Goal: Contribute content

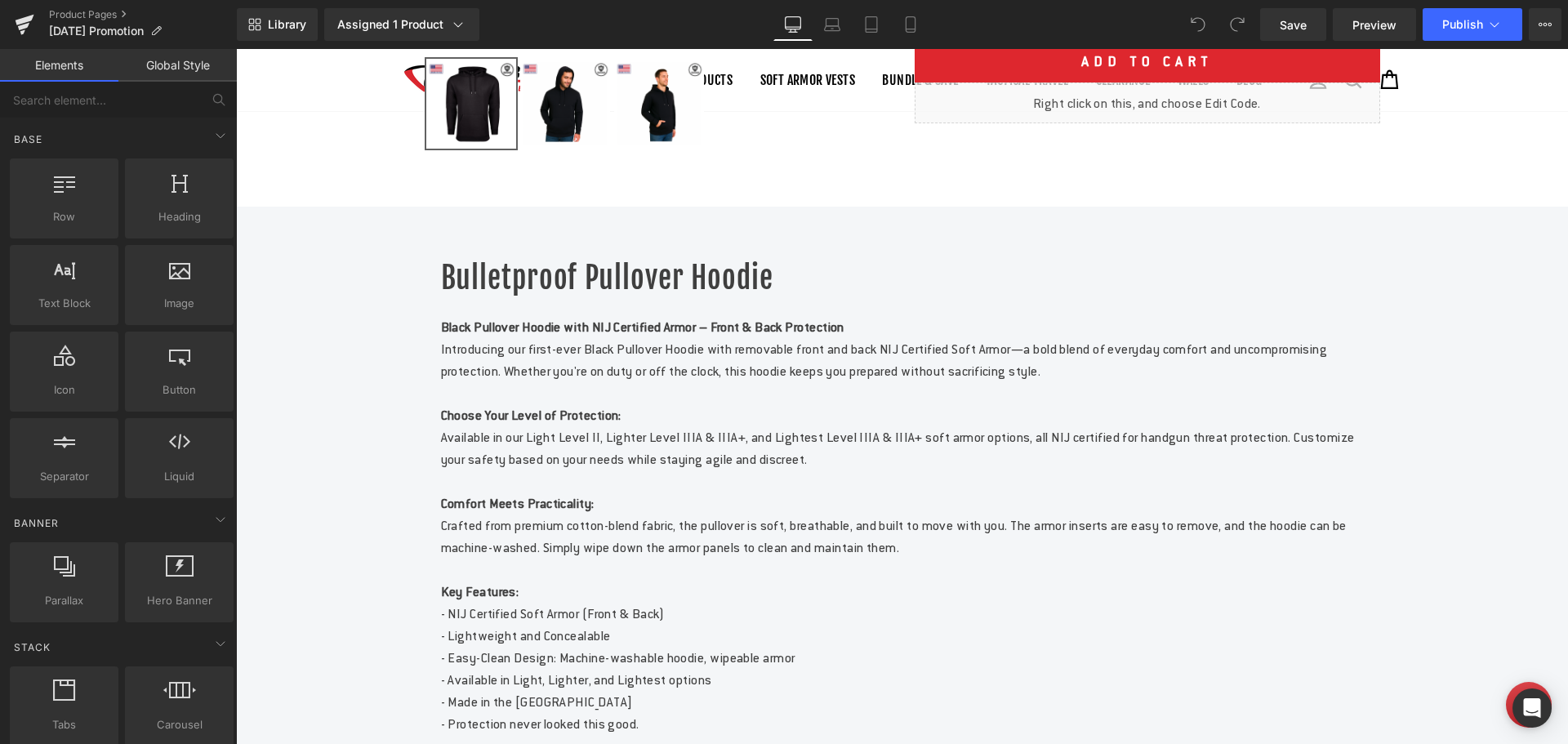
scroll to position [571, 0]
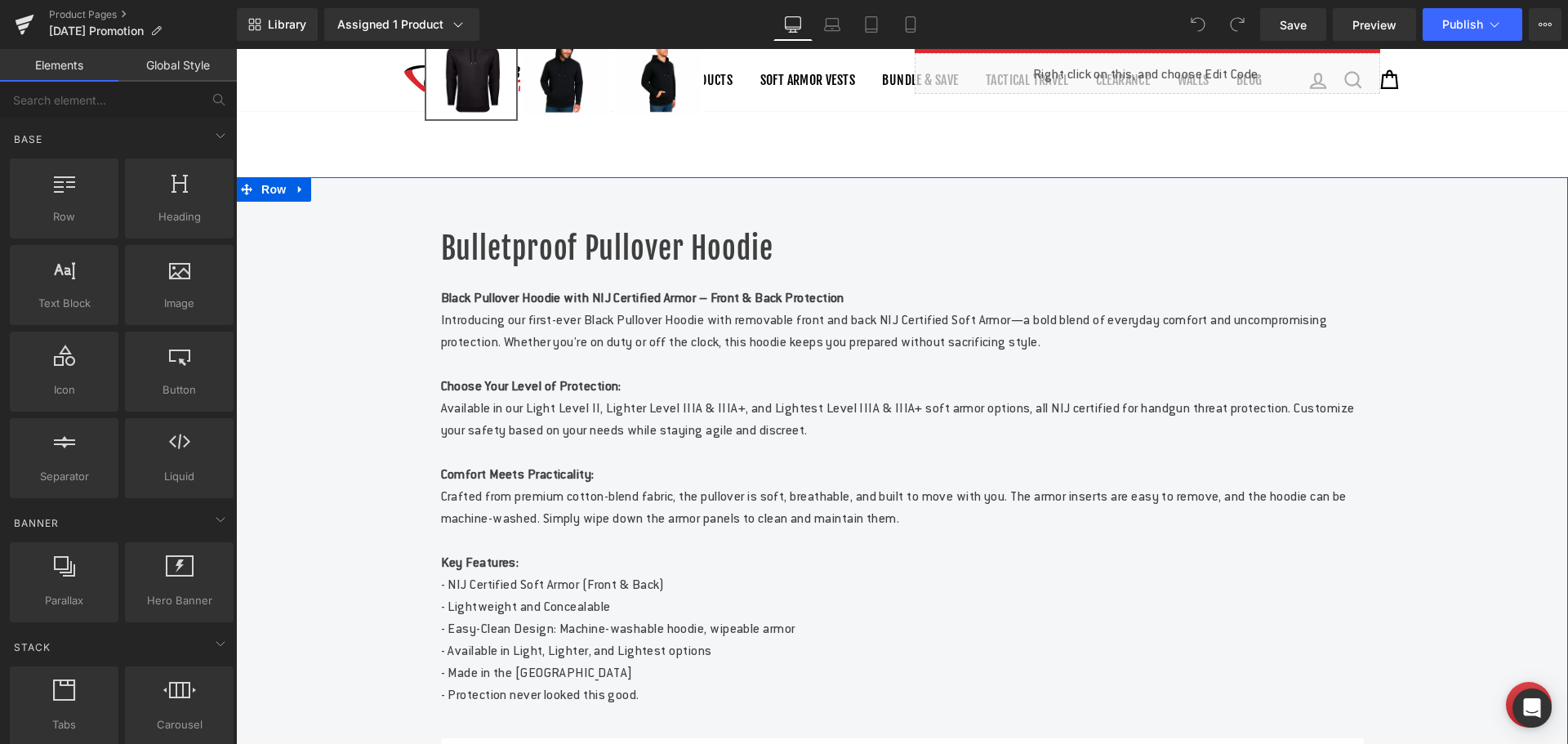
click at [722, 269] on h1 "Bulletproof Pullover Hoodie" at bounding box center [902, 250] width 923 height 41
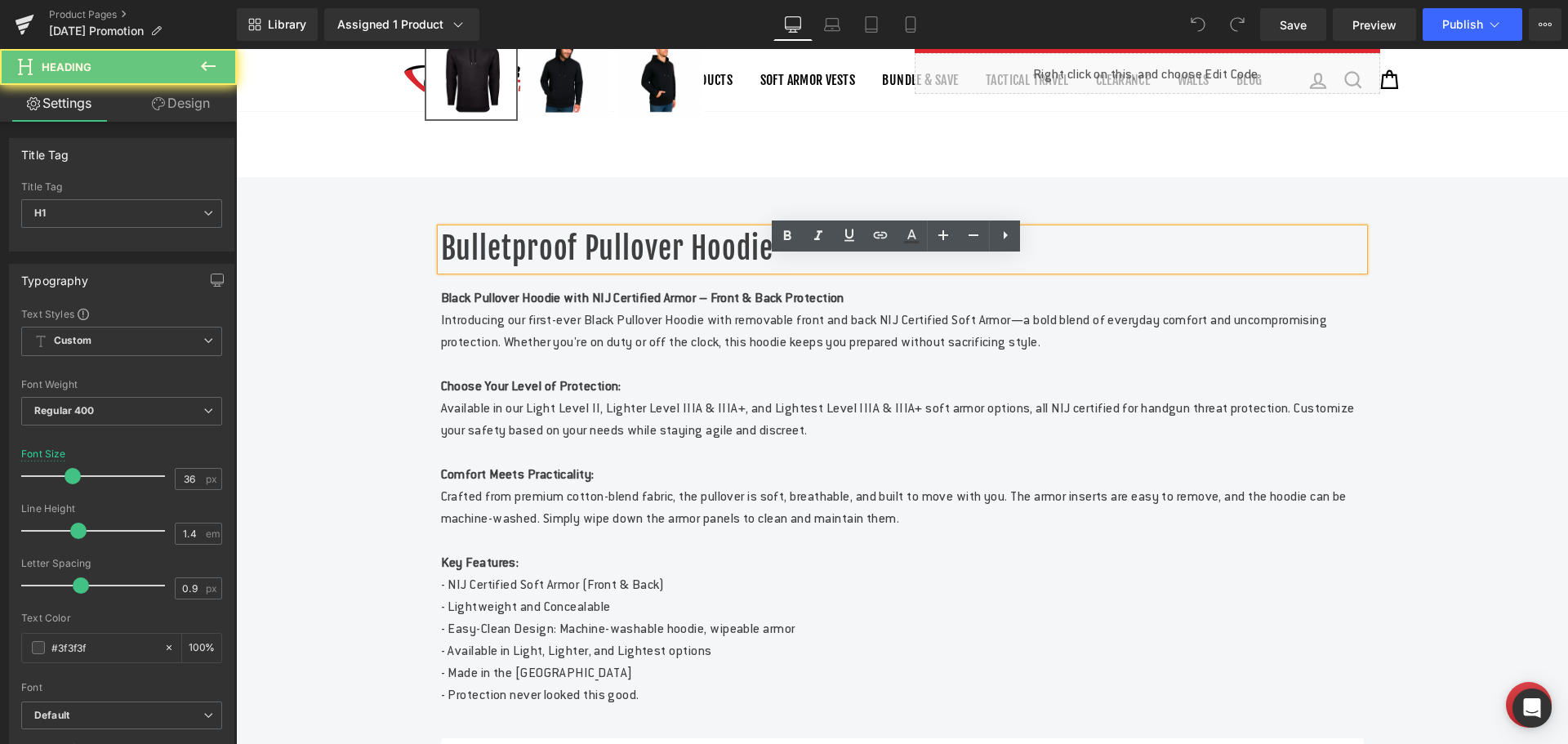
click at [720, 269] on h1 "Bulletproof Pullover Hoodie" at bounding box center [902, 250] width 923 height 41
drag, startPoint x: 768, startPoint y: 275, endPoint x: 431, endPoint y: 280, distance: 337.0
click at [441, 269] on div "Bulletproof Pullover Hoodie" at bounding box center [902, 250] width 923 height 41
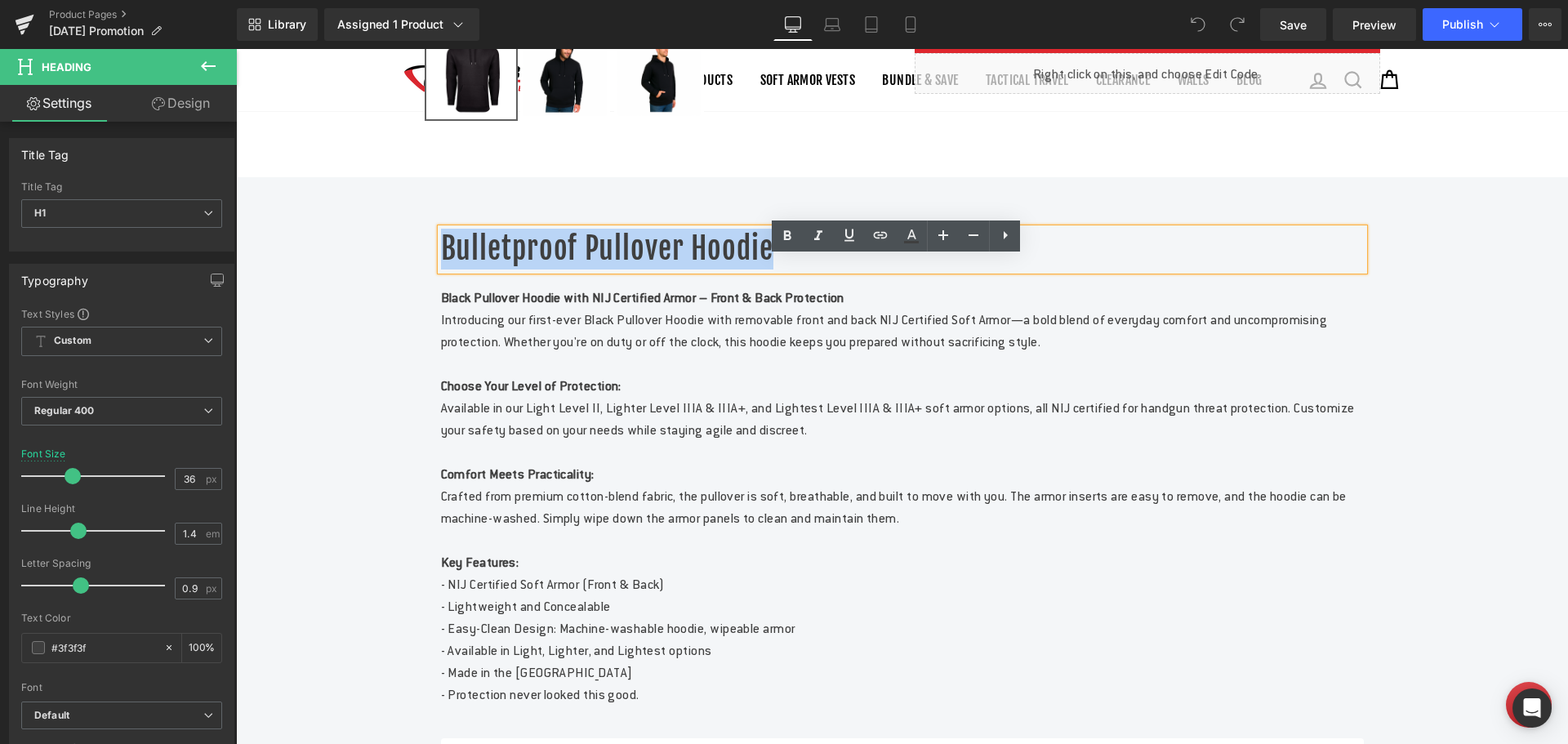
drag, startPoint x: 438, startPoint y: 281, endPoint x: 786, endPoint y: 297, distance: 348.4
click at [786, 269] on h1 "Bulletproof Pullover Hoodie" at bounding box center [902, 250] width 923 height 41
paste div
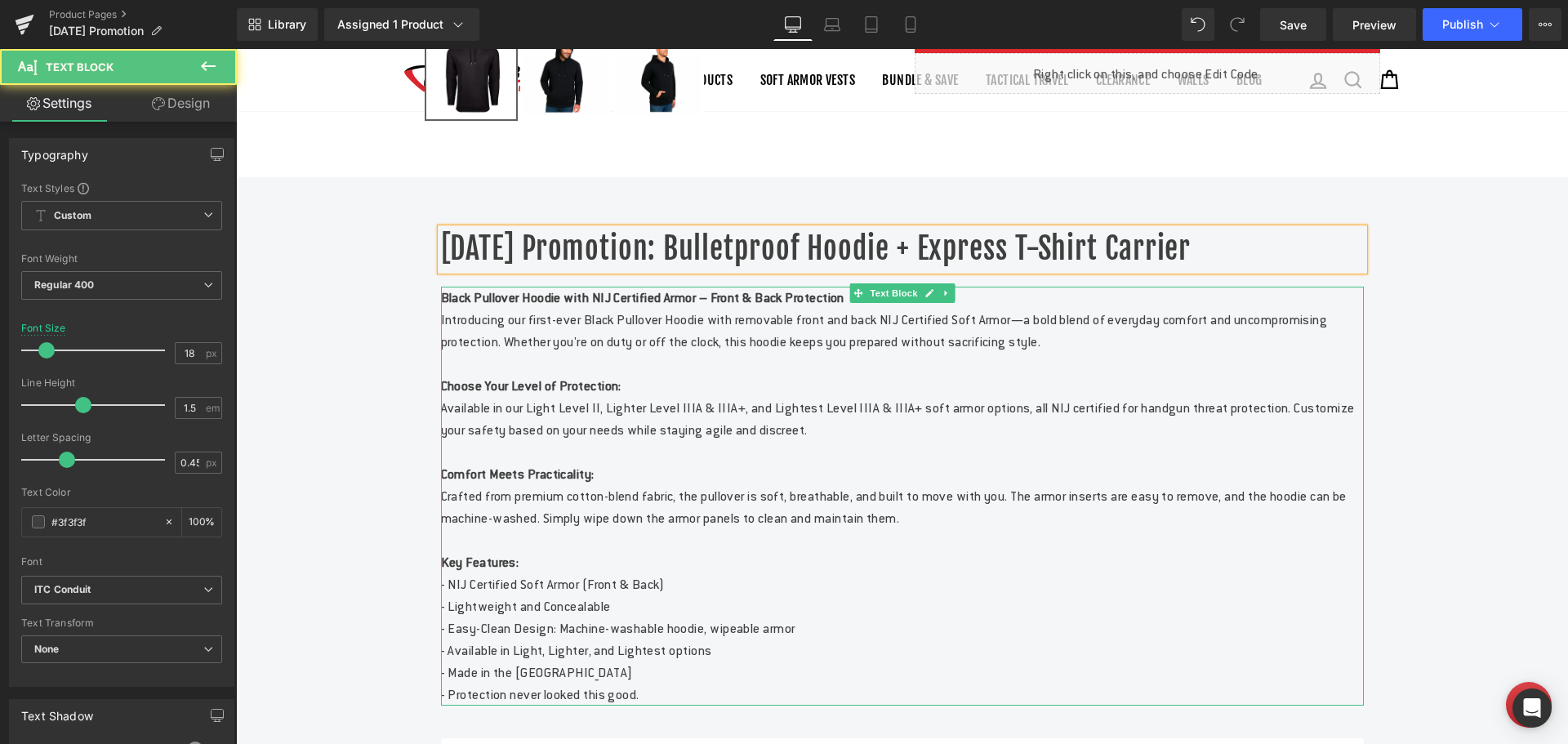
click at [824, 397] on p "Choose Your Level of Protection:" at bounding box center [902, 386] width 923 height 22
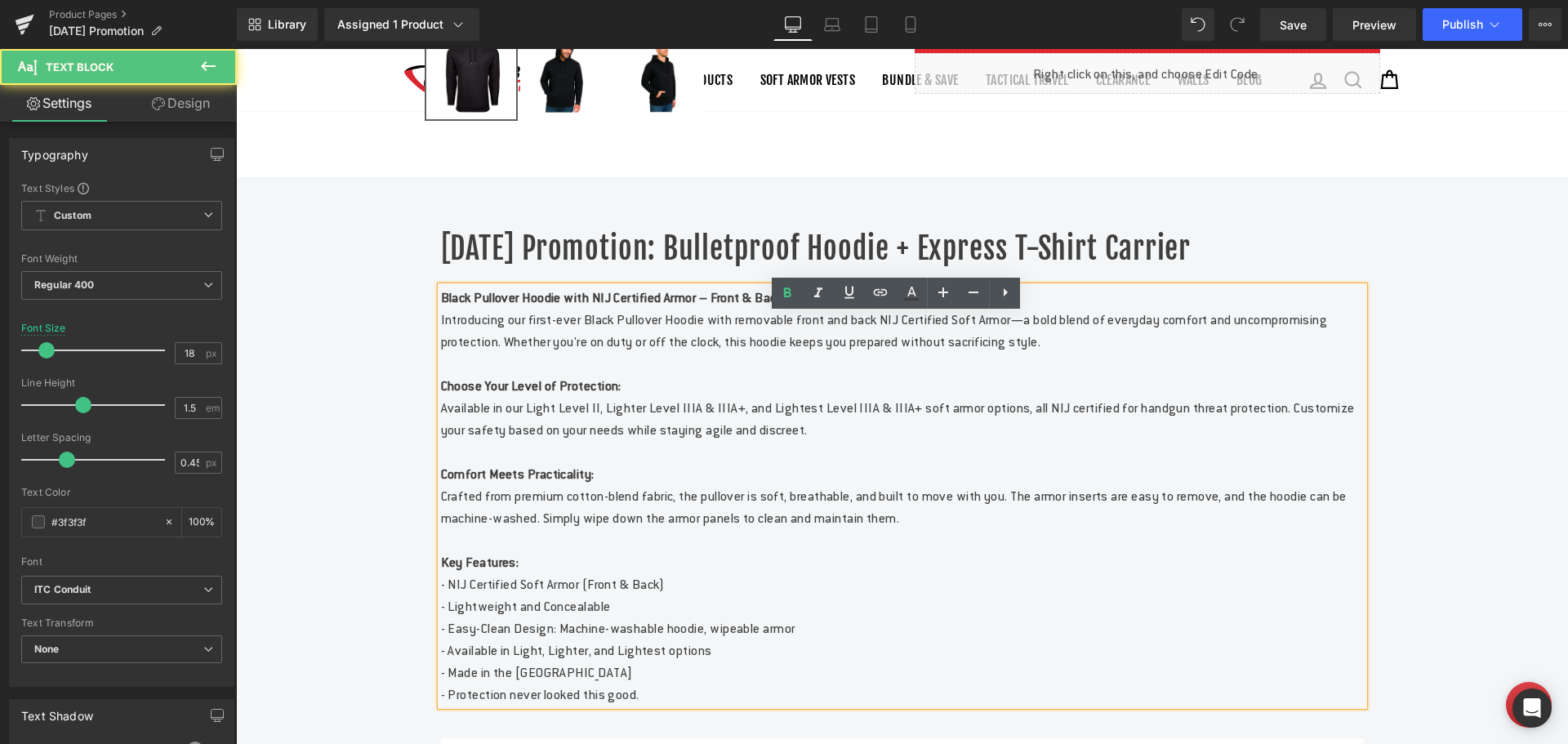
click at [865, 441] on p "Available in our Light Level II, Lighter Level IIIA & IIIA+, and Lightest Level…" at bounding box center [902, 419] width 923 height 44
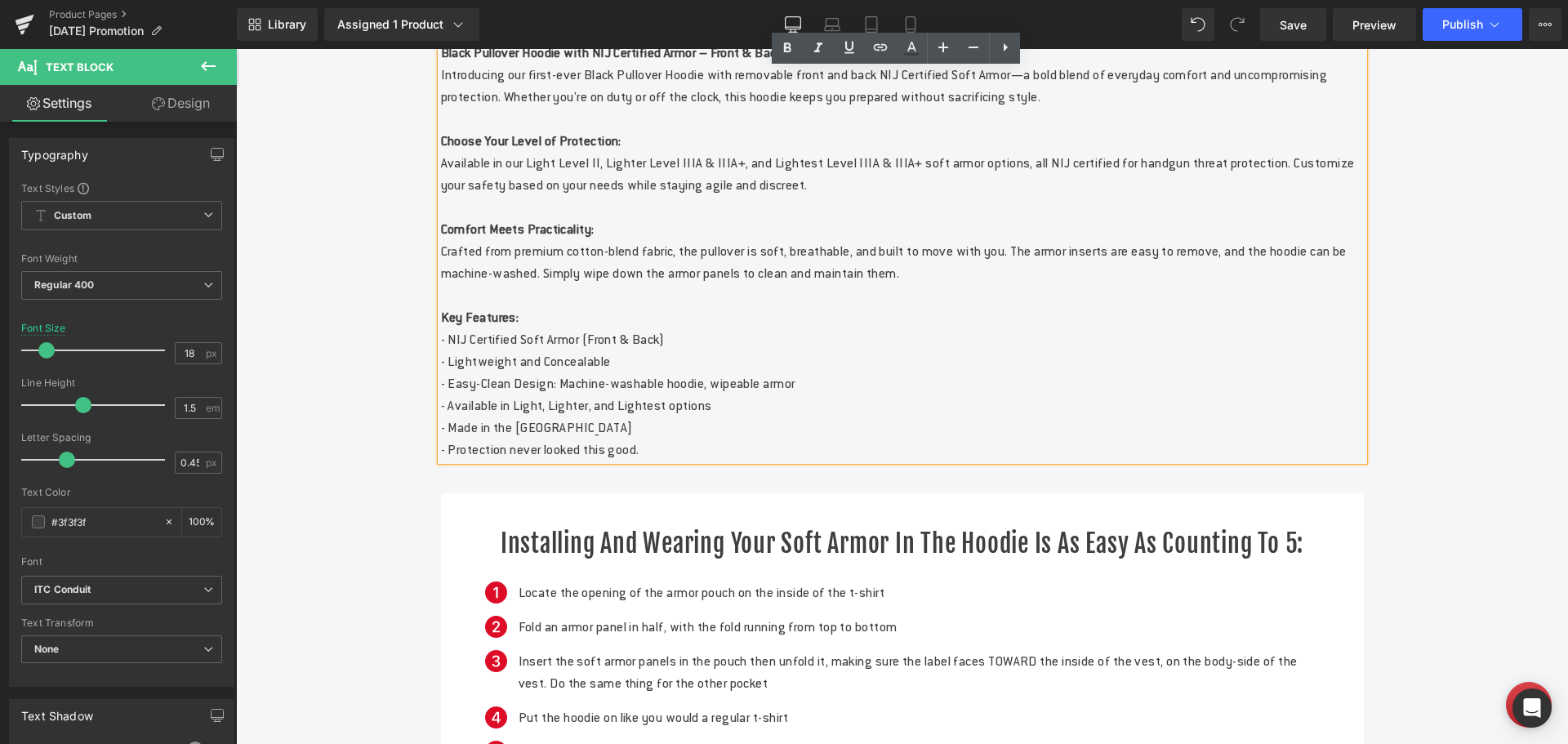
scroll to position [735, 0]
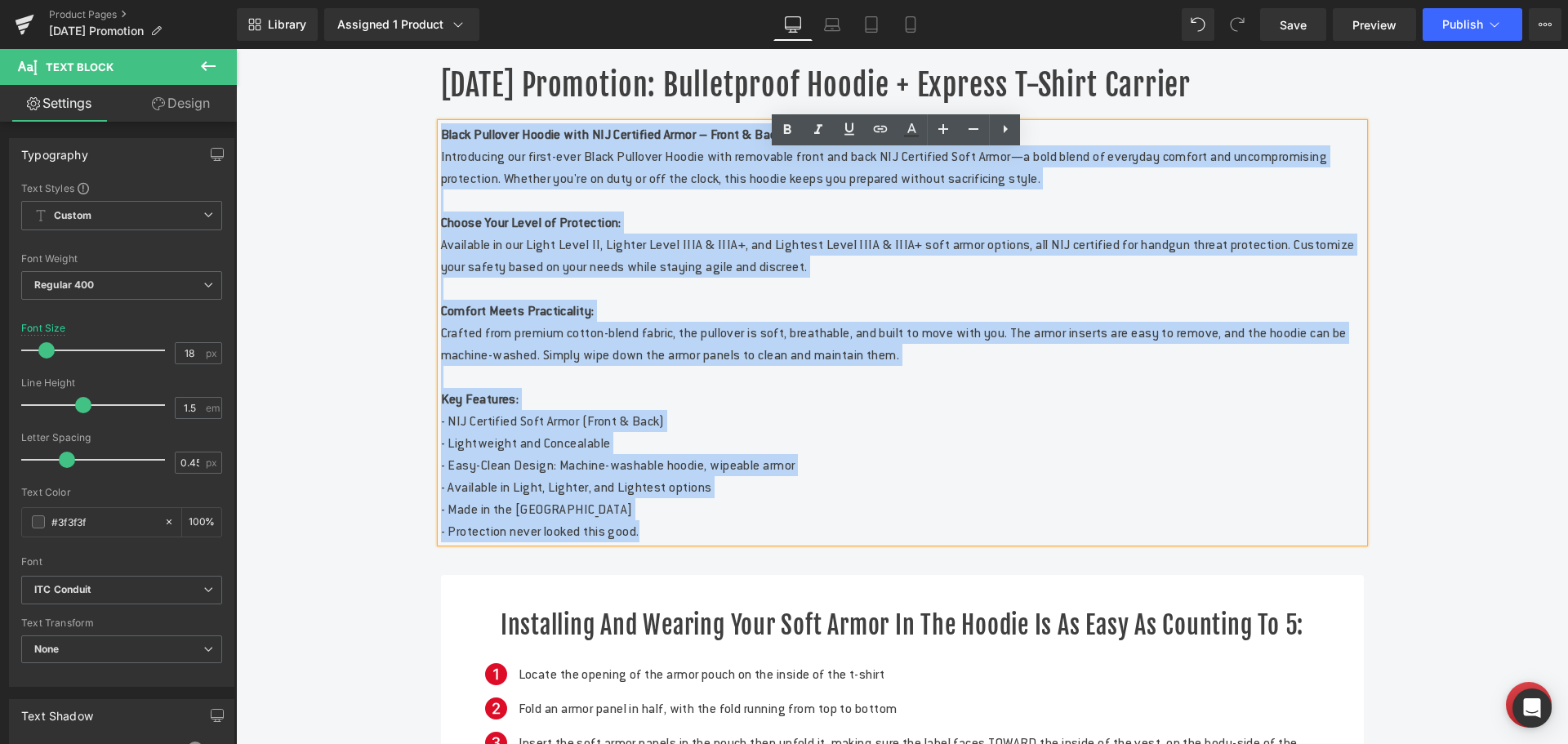
drag, startPoint x: 657, startPoint y: 563, endPoint x: 436, endPoint y: 171, distance: 450.0
click at [441, 171] on div "Black Pullover Hoodie with NIJ Certified Armor – Front & Back Protection Introd…" at bounding box center [902, 333] width 923 height 419
copy div "Lorem Ipsumdol Sitame cons ADI Elitseddo Eiusm – Tempo & Inci Utlaboreet Dolore…"
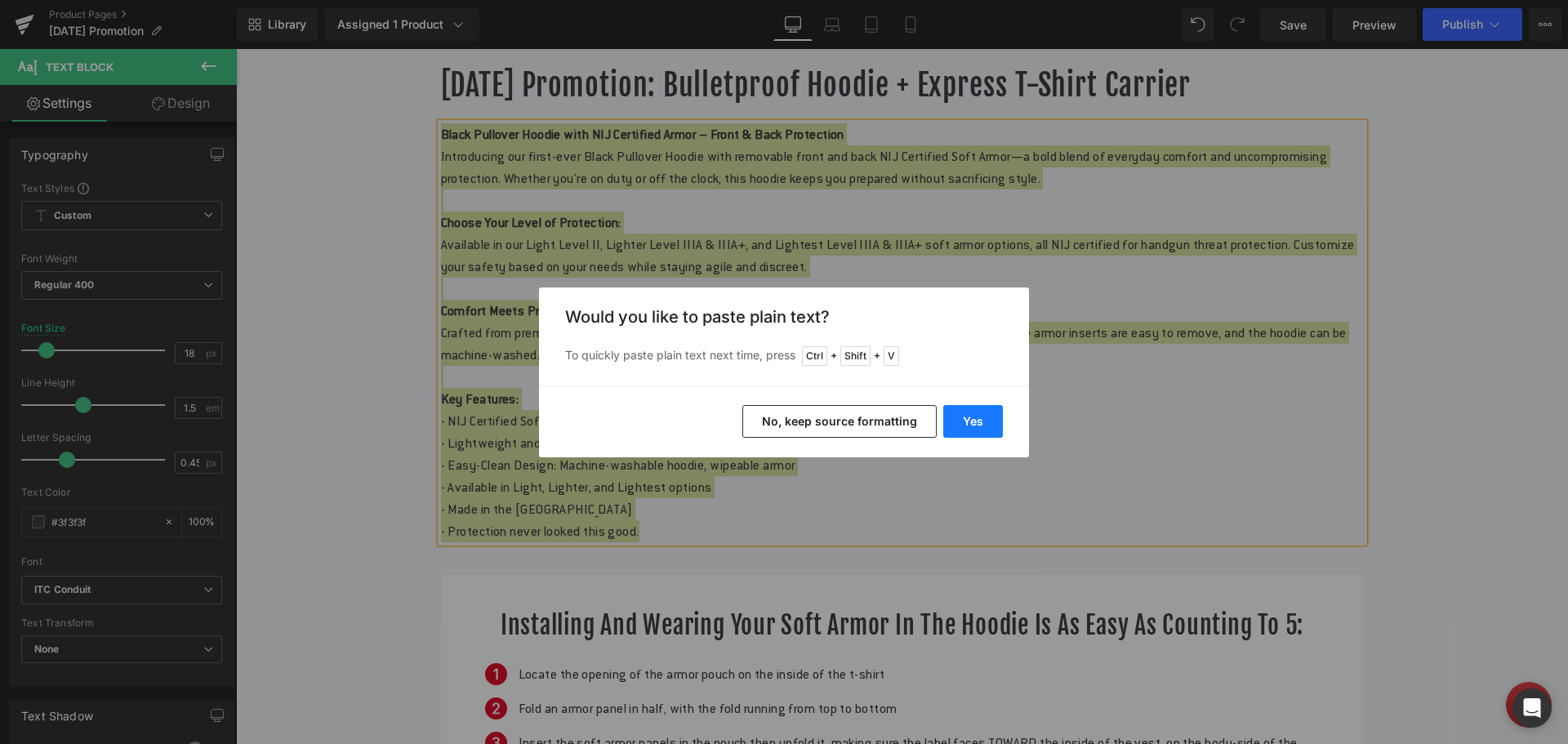
click at [962, 423] on button "Yes" at bounding box center [973, 421] width 60 height 33
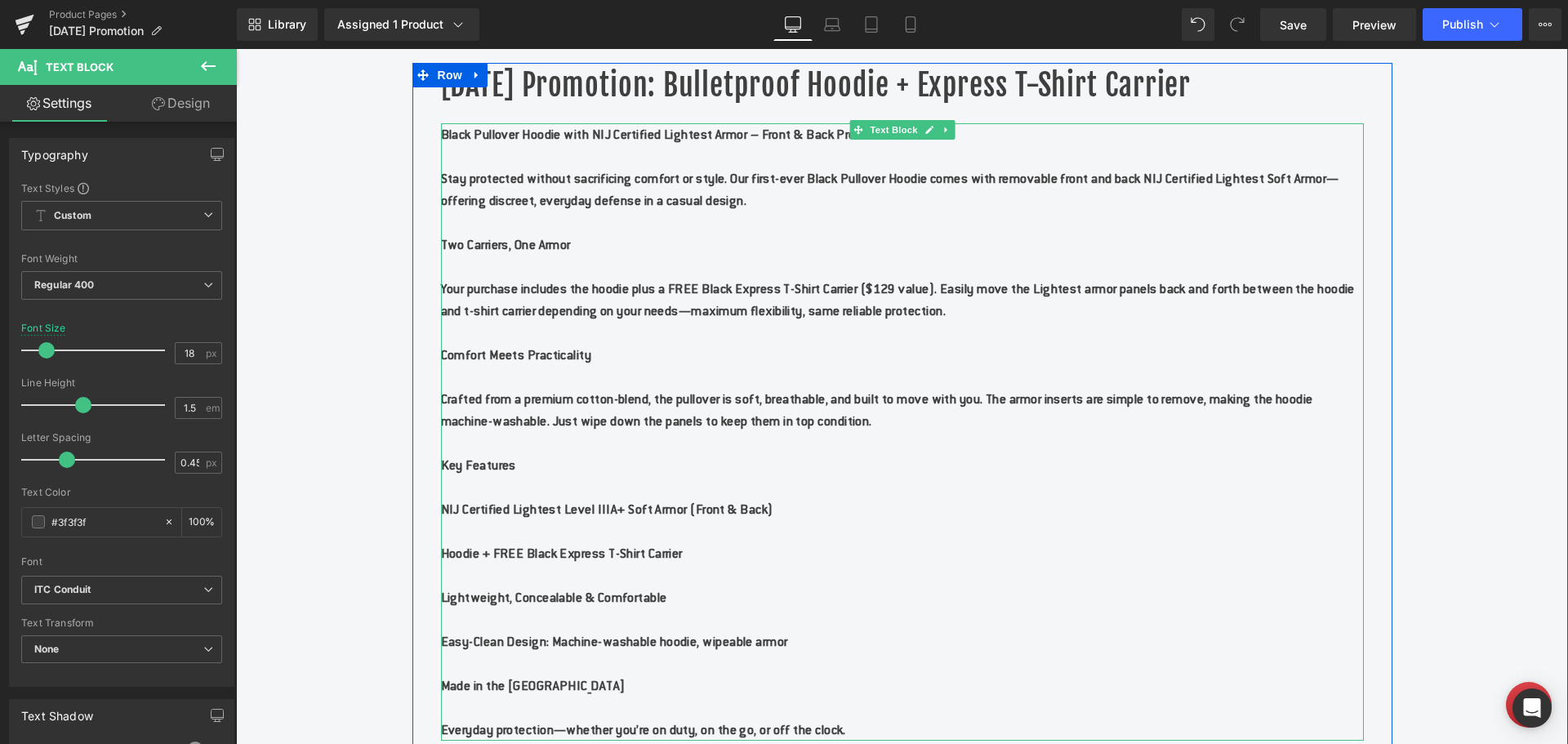
click at [958, 422] on b "Crafted from a premium cotton-blend, the pullover is soft, breathable, and buil…" at bounding box center [877, 410] width 872 height 39
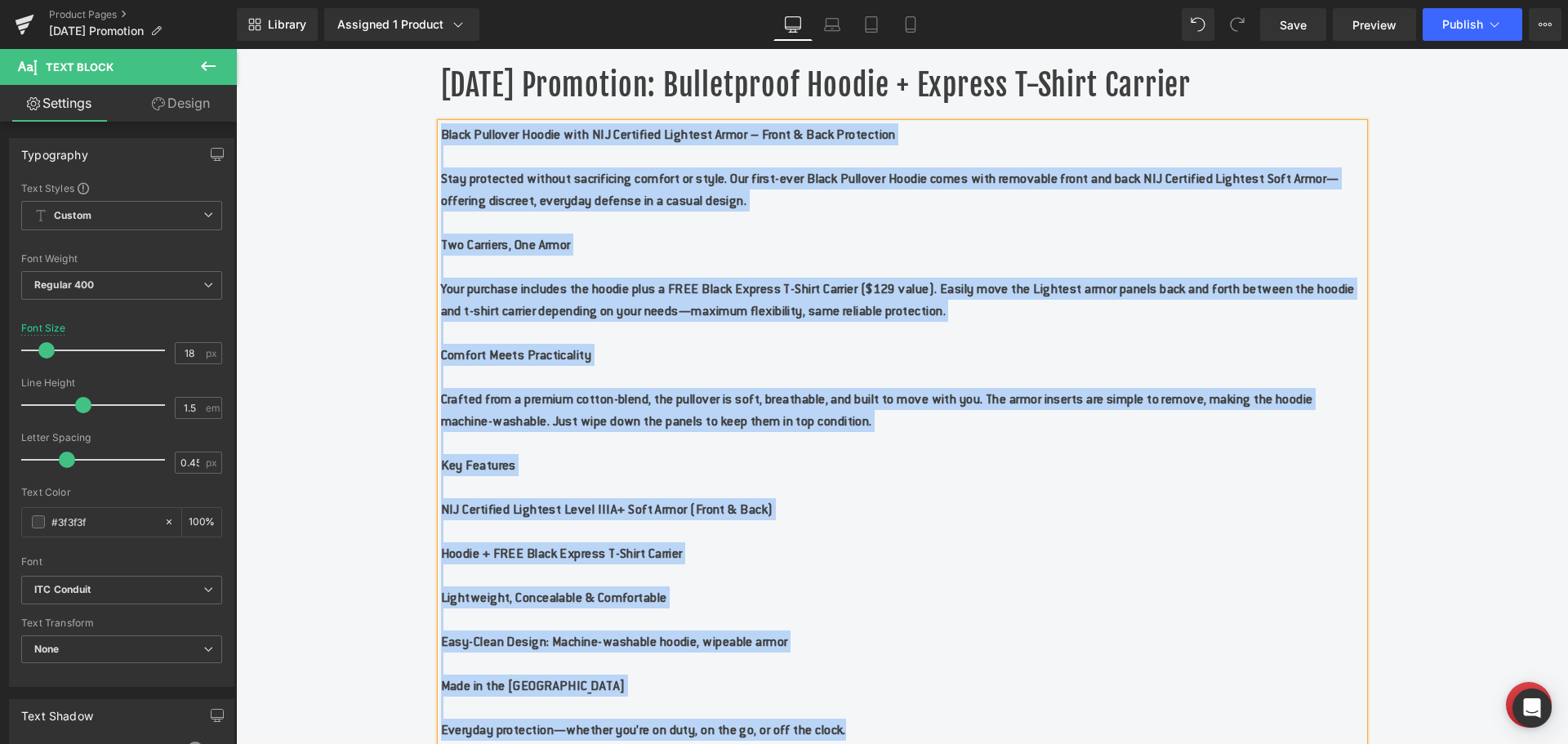
click at [873, 255] on p "Two Carriers, One Armor" at bounding box center [902, 245] width 923 height 22
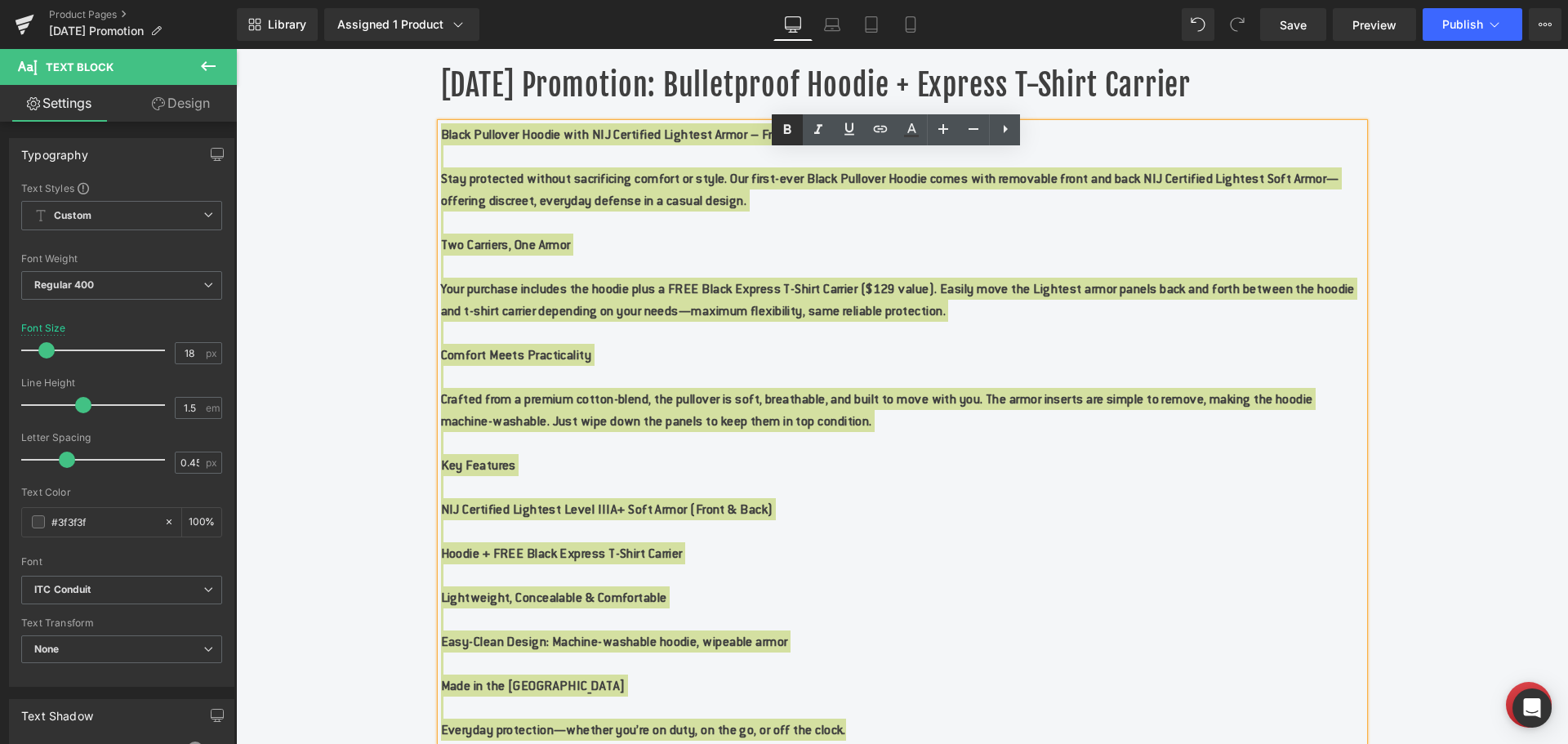
click at [791, 126] on icon at bounding box center [787, 129] width 20 height 20
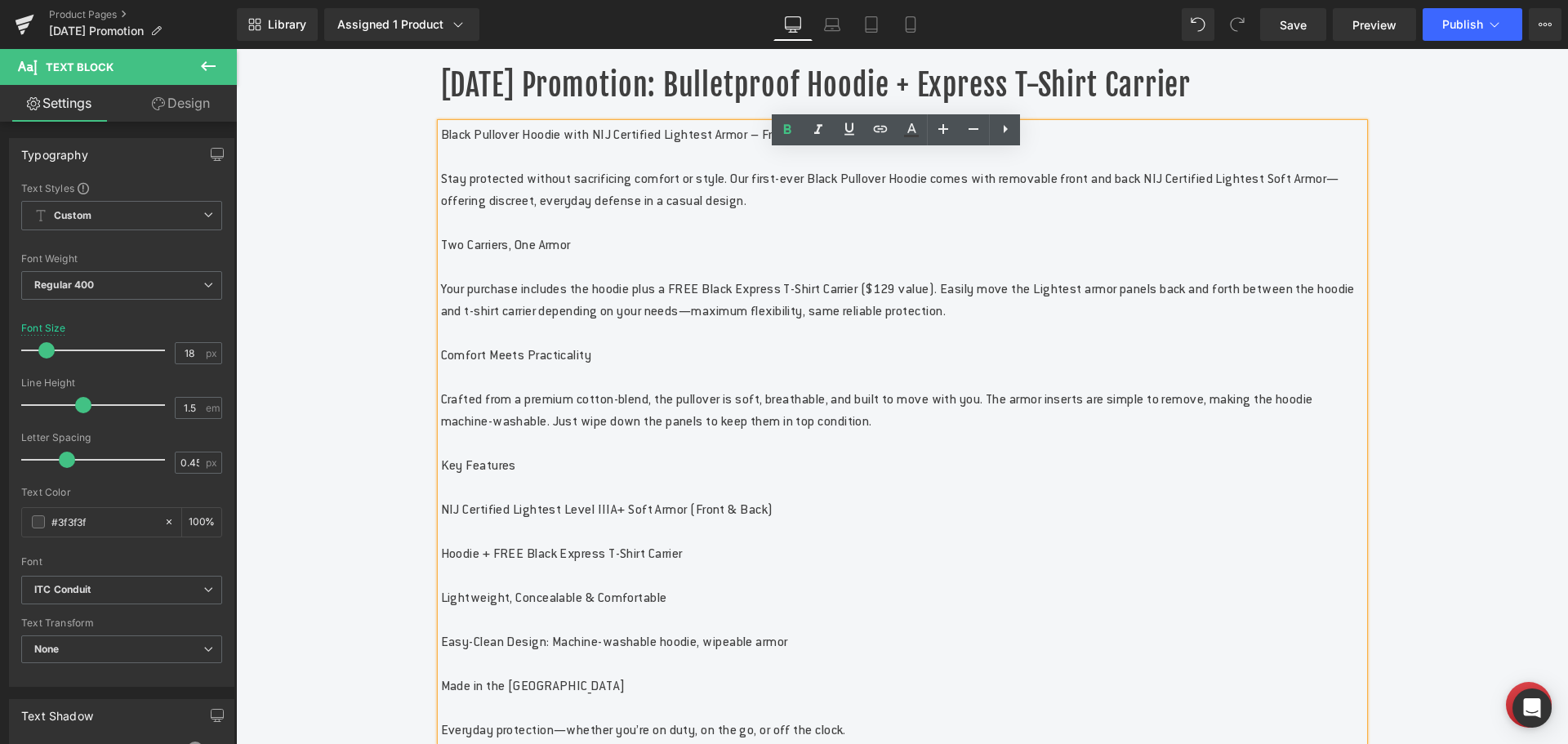
click at [843, 167] on p at bounding box center [902, 156] width 923 height 22
drag, startPoint x: 970, startPoint y: 167, endPoint x: 435, endPoint y: 156, distance: 535.1
click at [441, 145] on p "Black Pullover Hoodie with NIJ Certified Lightest Armor – Front & Back Protecti…" at bounding box center [902, 135] width 923 height 22
click at [790, 127] on icon at bounding box center [788, 130] width 7 height 9
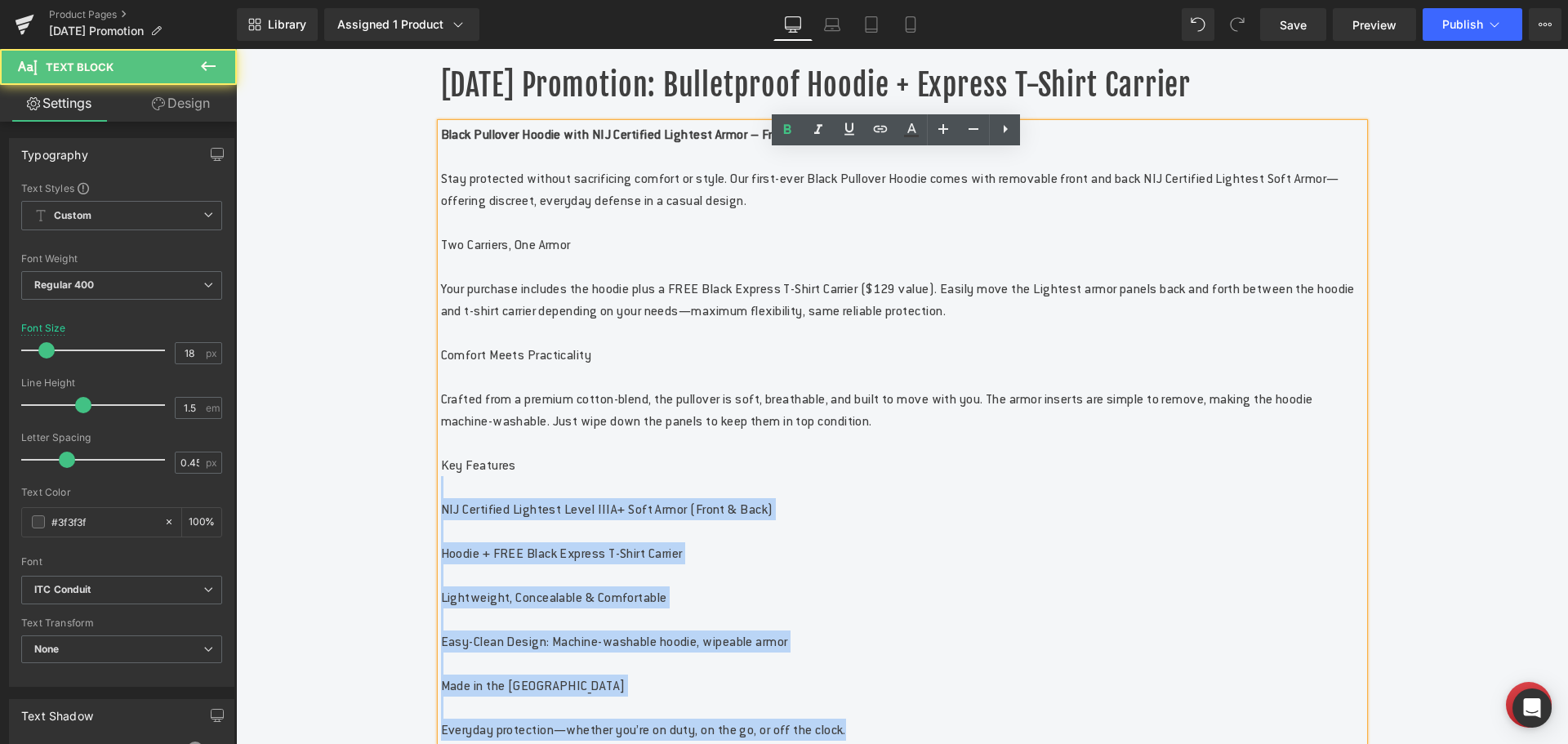
drag, startPoint x: 525, startPoint y: 492, endPoint x: 434, endPoint y: 493, distance: 91.0
click at [441, 493] on div "Black Pullover Hoodie with NIJ Certified Lightest Armor – Front & Back Protecti…" at bounding box center [902, 432] width 923 height 617
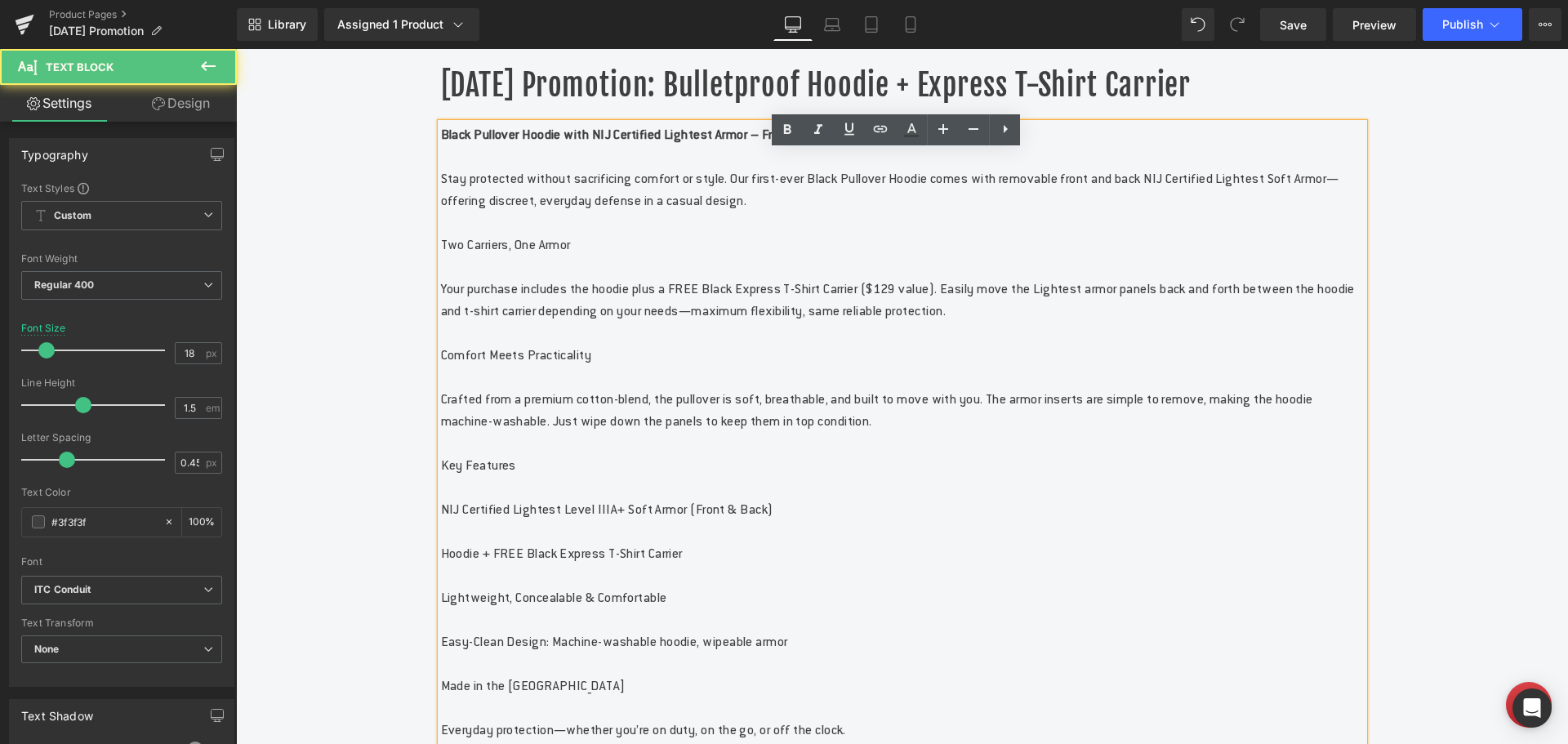
click at [453, 476] on p "Key Features" at bounding box center [902, 465] width 923 height 22
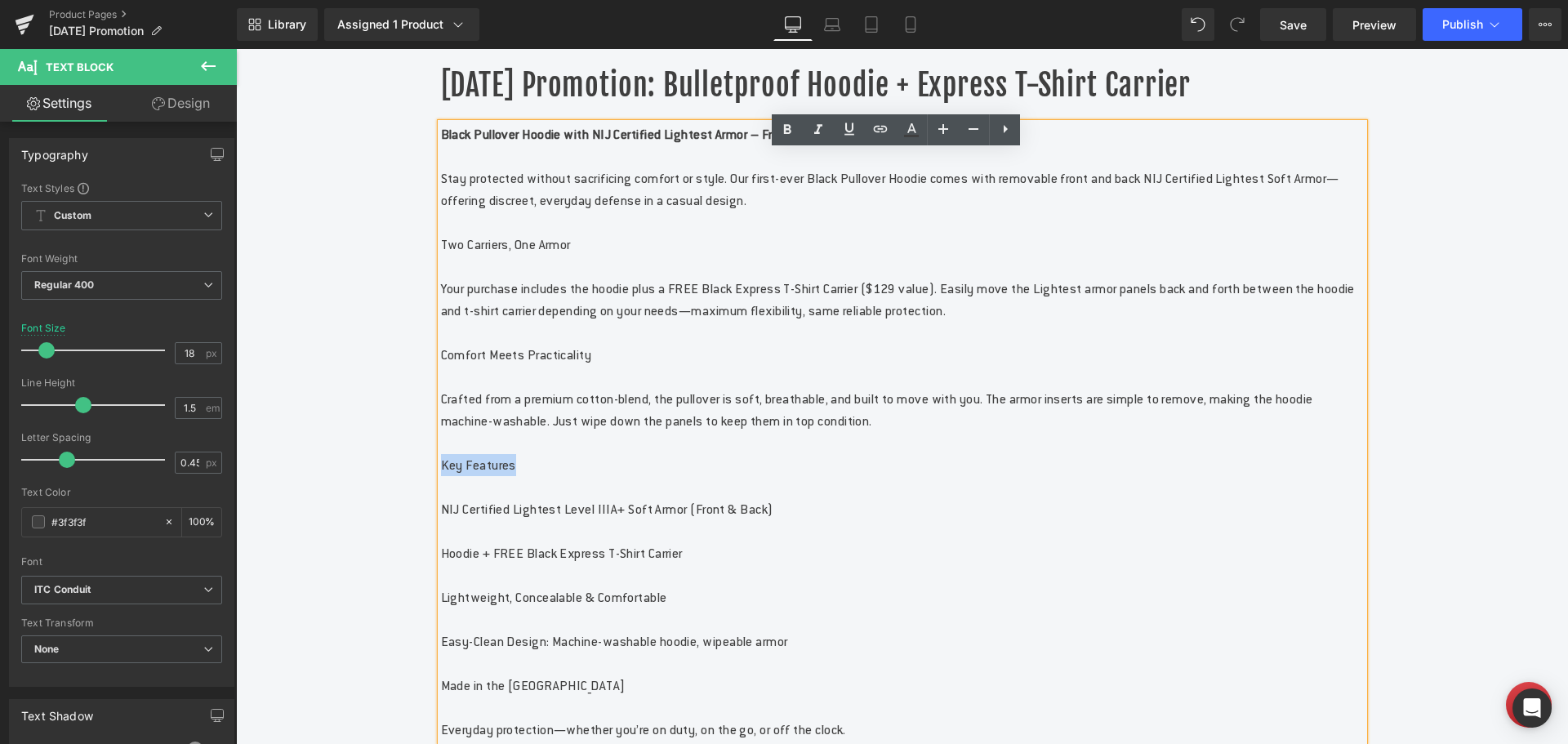
drag, startPoint x: 524, startPoint y: 490, endPoint x: 436, endPoint y: 492, distance: 88.0
click at [441, 476] on p "Key Features" at bounding box center [902, 465] width 923 height 22
click at [789, 136] on icon at bounding box center [787, 129] width 20 height 20
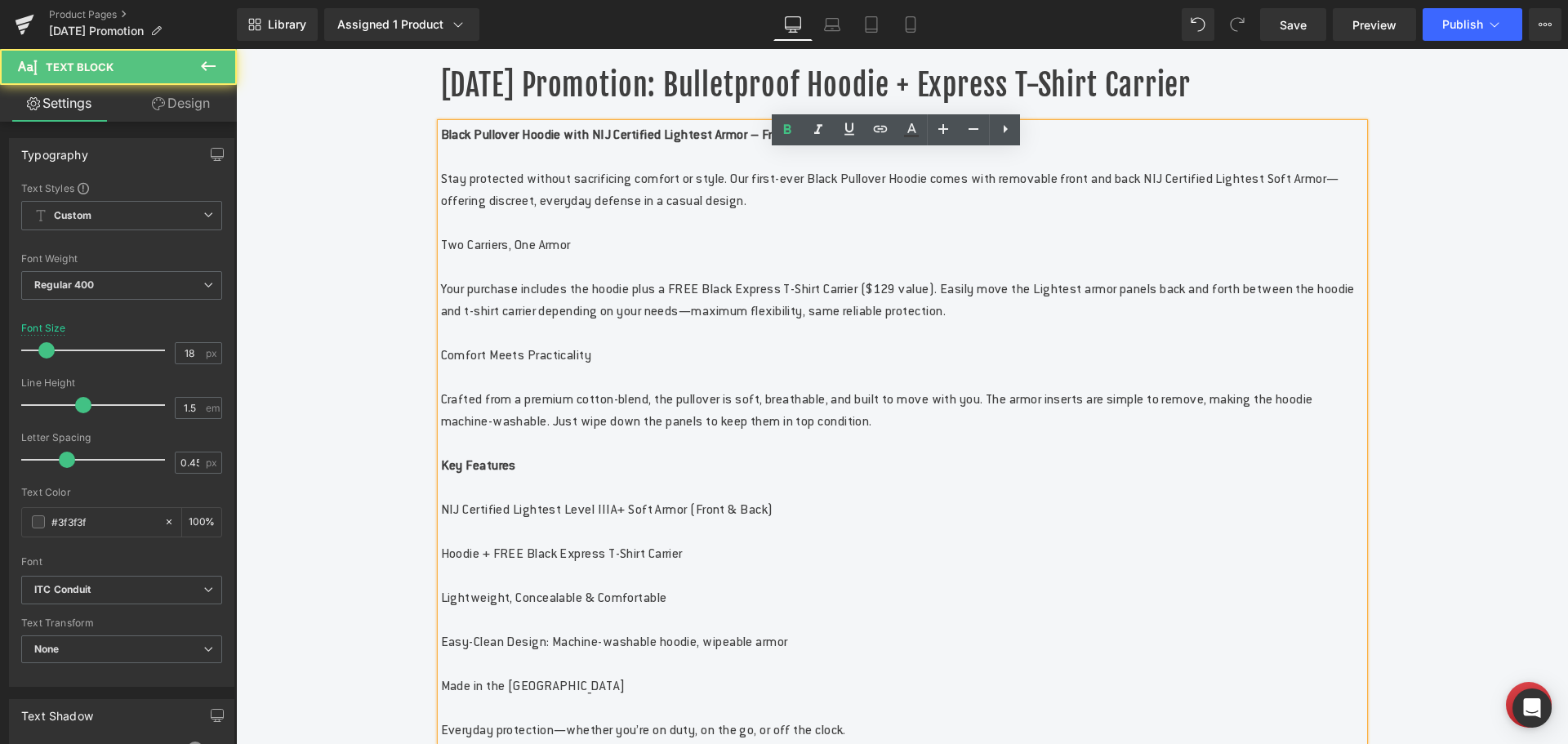
click at [658, 255] on p "Two Carriers, One Armor" at bounding box center [902, 245] width 923 height 22
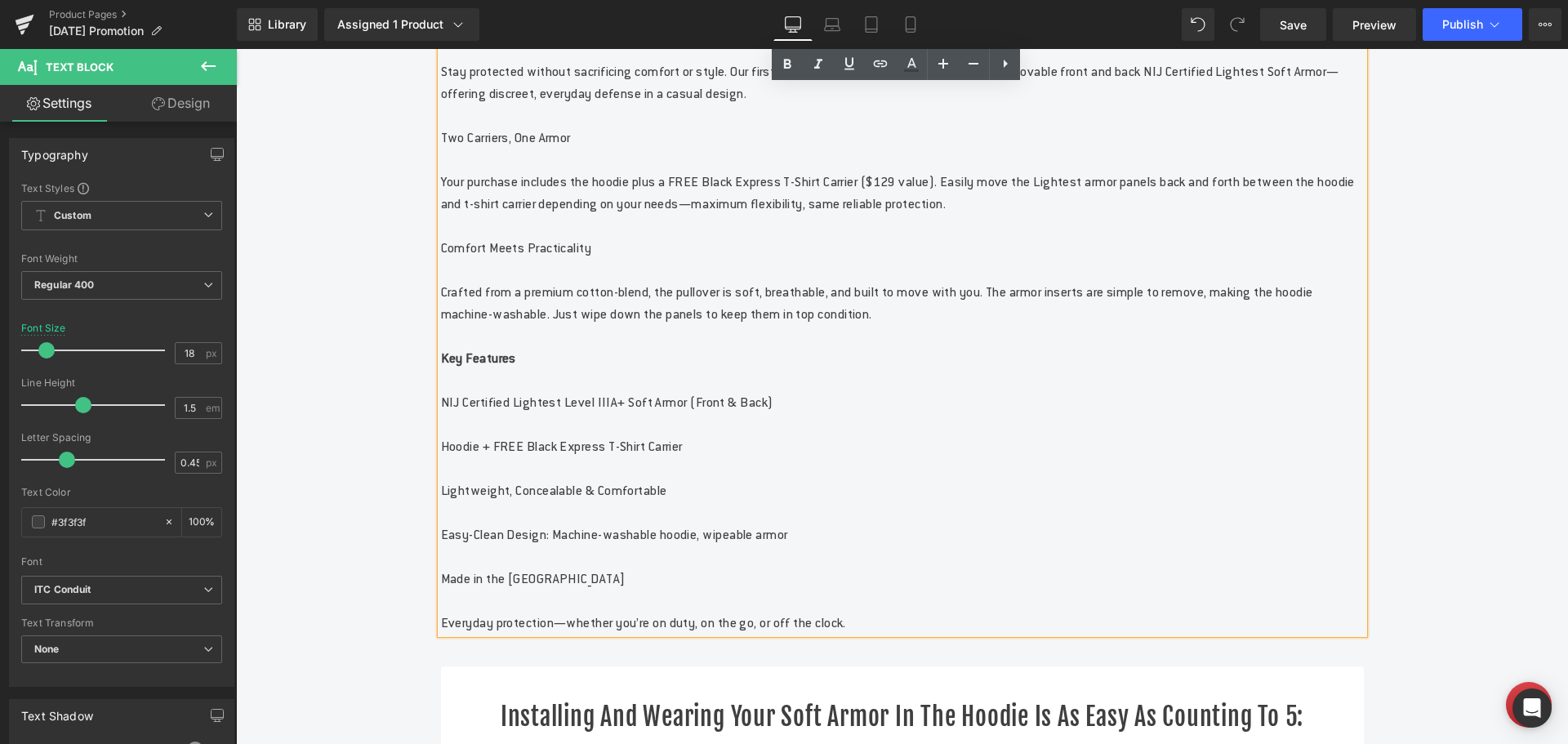
scroll to position [817, 0]
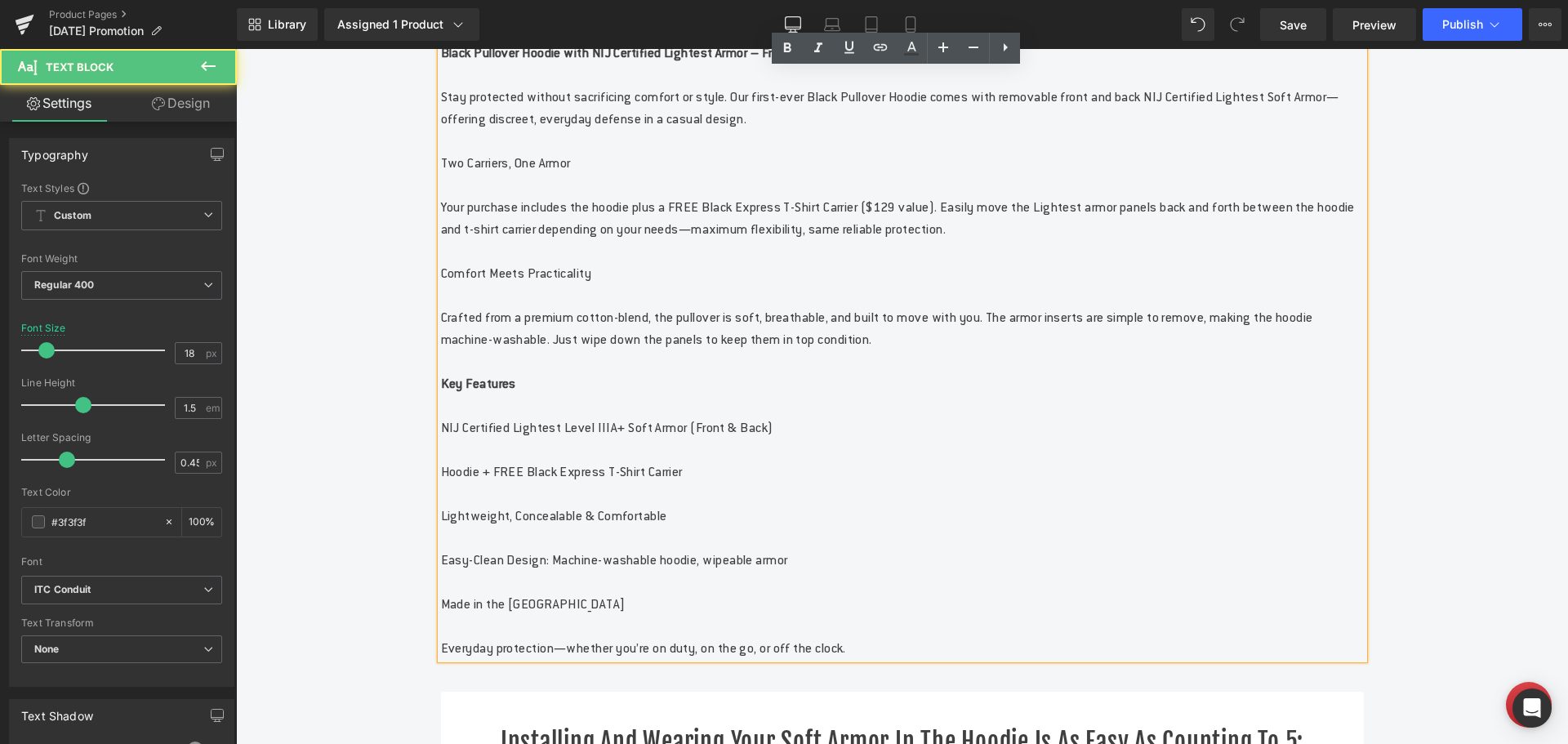
click at [528, 461] on p at bounding box center [902, 450] width 923 height 22
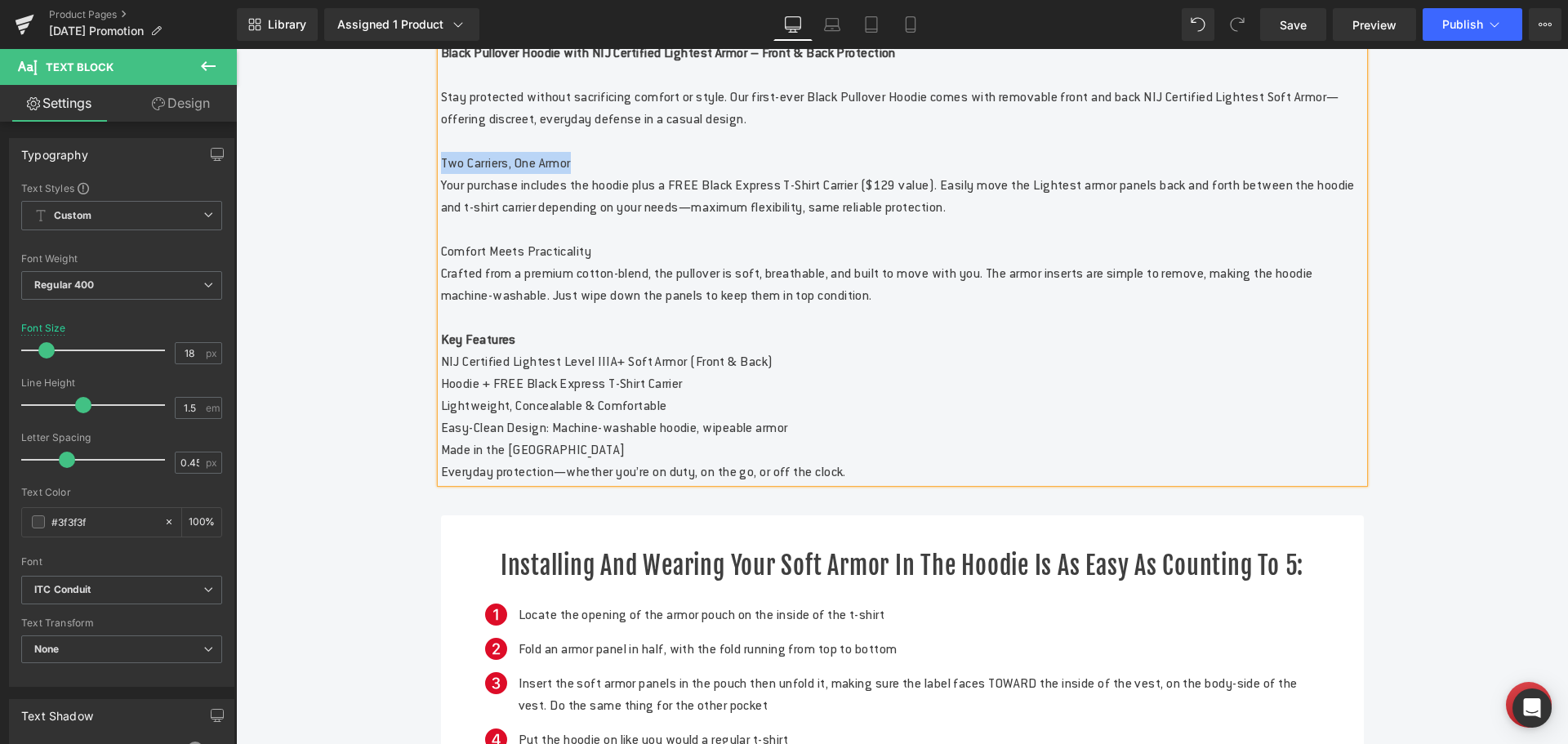
drag, startPoint x: 591, startPoint y: 186, endPoint x: 436, endPoint y: 188, distance: 155.0
click at [441, 174] on p "Two Carriers, One Armor" at bounding box center [902, 163] width 923 height 22
click at [793, 111] on icon at bounding box center [787, 105] width 20 height 20
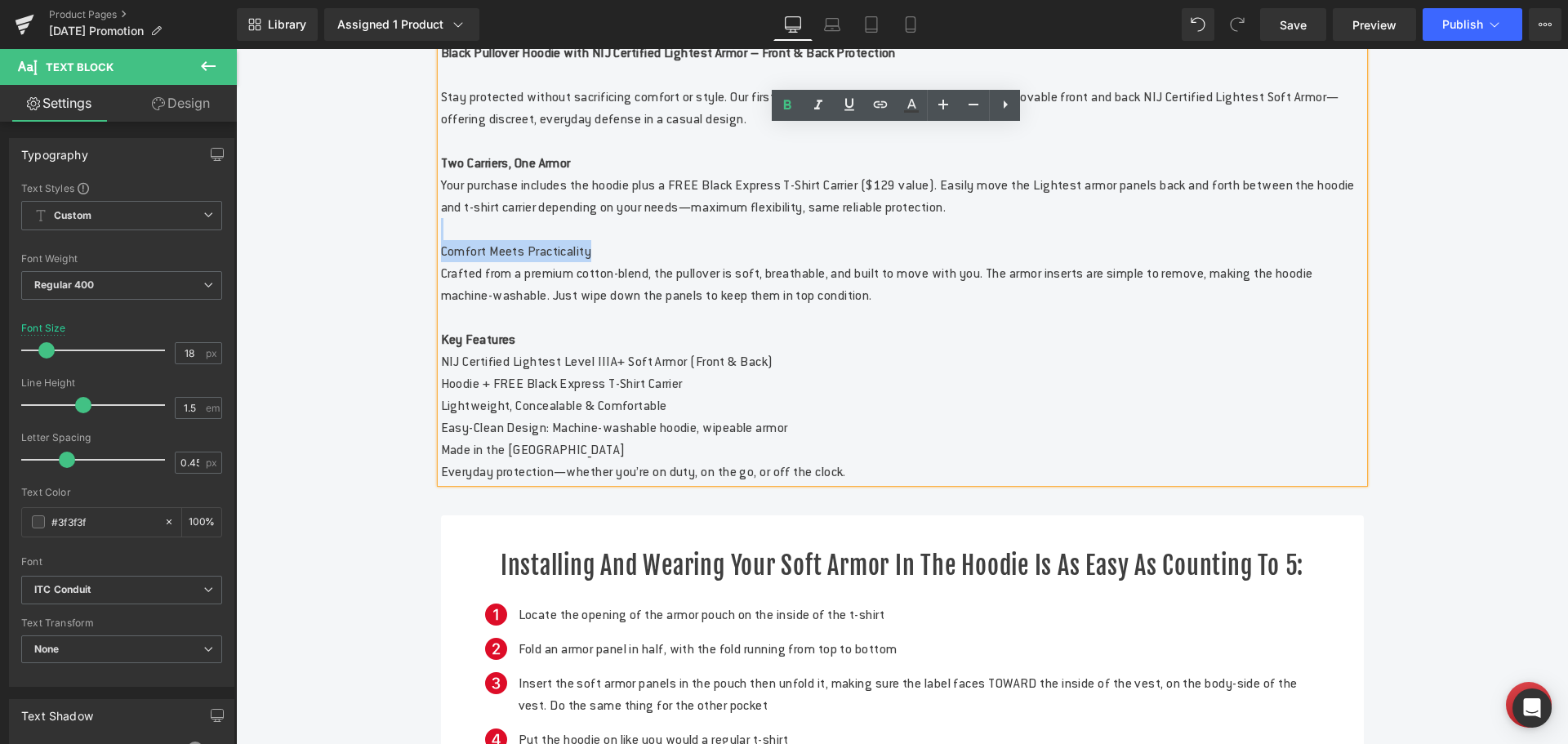
drag, startPoint x: 602, startPoint y: 279, endPoint x: 579, endPoint y: 262, distance: 28.6
click at [579, 262] on div "Black Pullover Hoodie with NIJ Certified Lightest Armor – Front & Back Protecti…" at bounding box center [902, 263] width 923 height 441
click at [784, 111] on icon at bounding box center [787, 105] width 20 height 20
click at [742, 303] on span "Crafted from a premium cotton-blend, the pullover is soft, breathable, and buil…" at bounding box center [877, 284] width 872 height 39
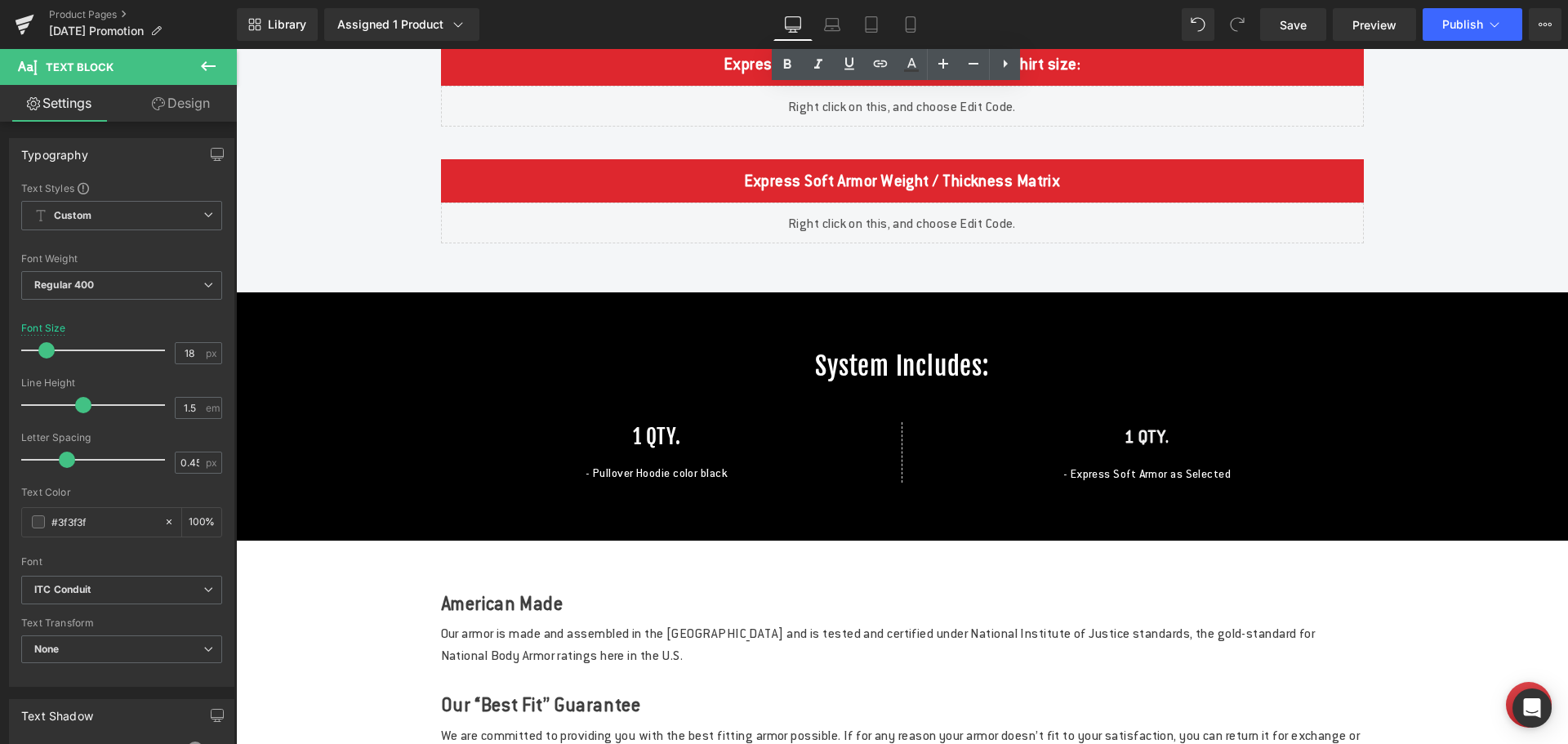
scroll to position [2368, 0]
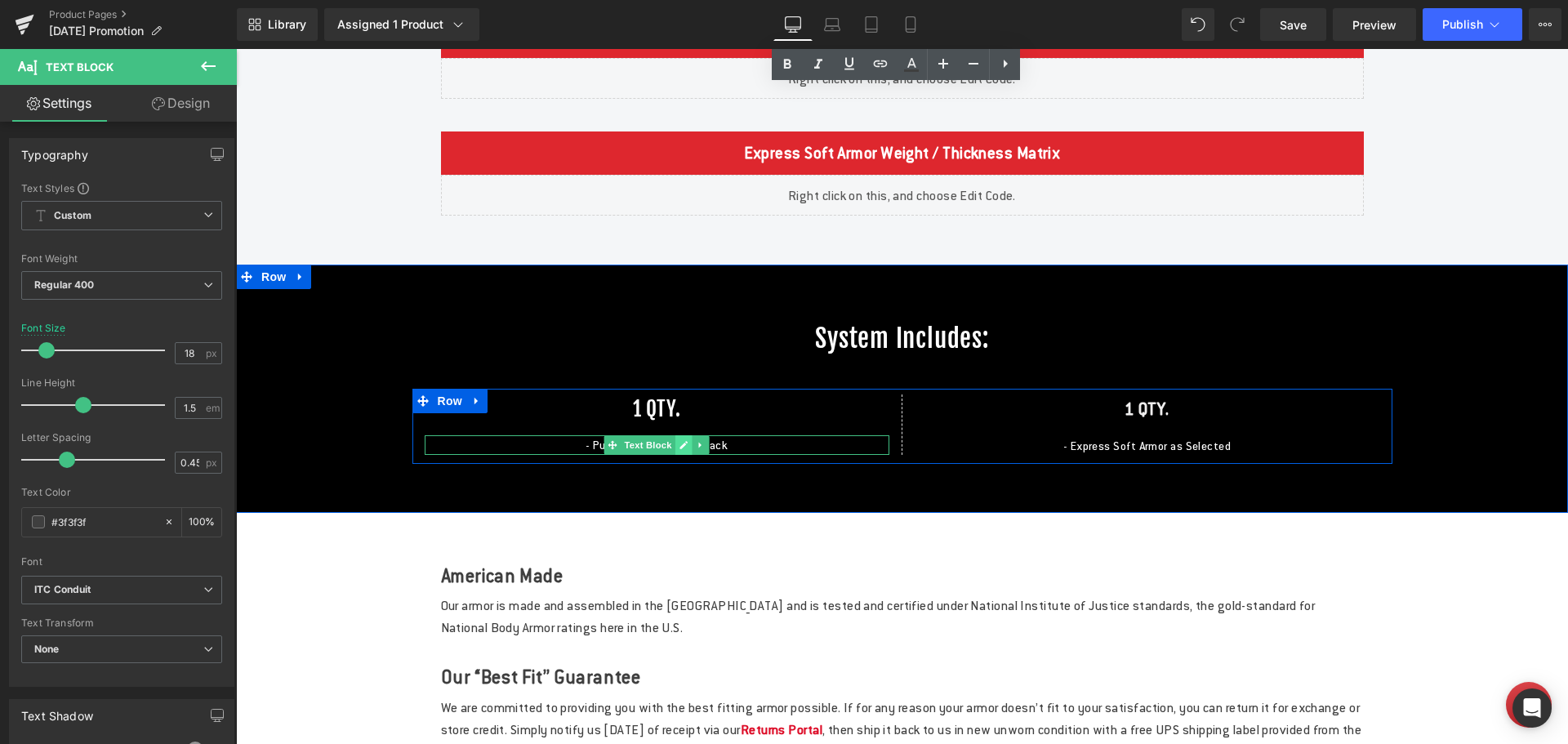
click at [683, 455] on link at bounding box center [683, 445] width 17 height 20
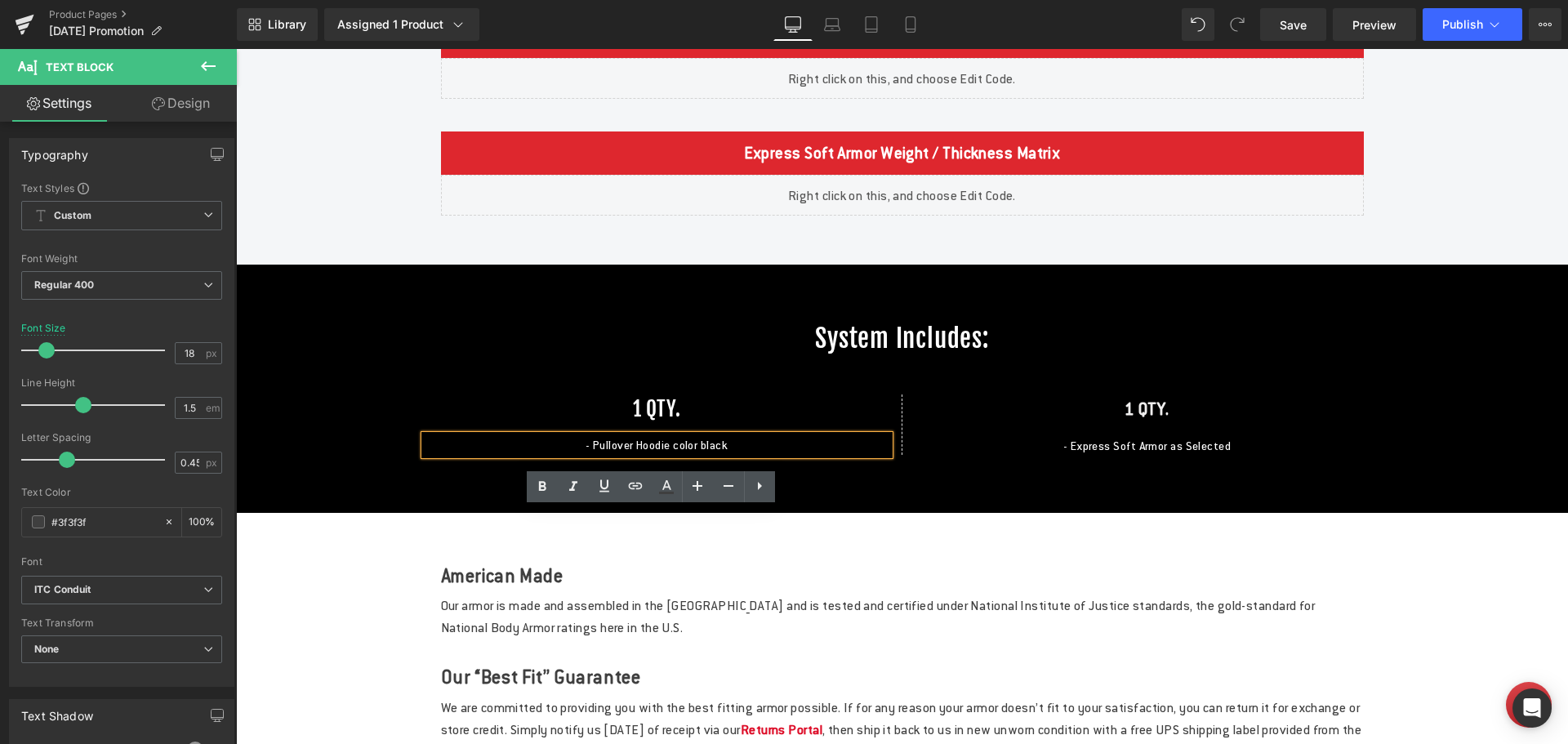
click at [766, 455] on p "- Pullover Hoodie color black" at bounding box center [656, 445] width 465 height 20
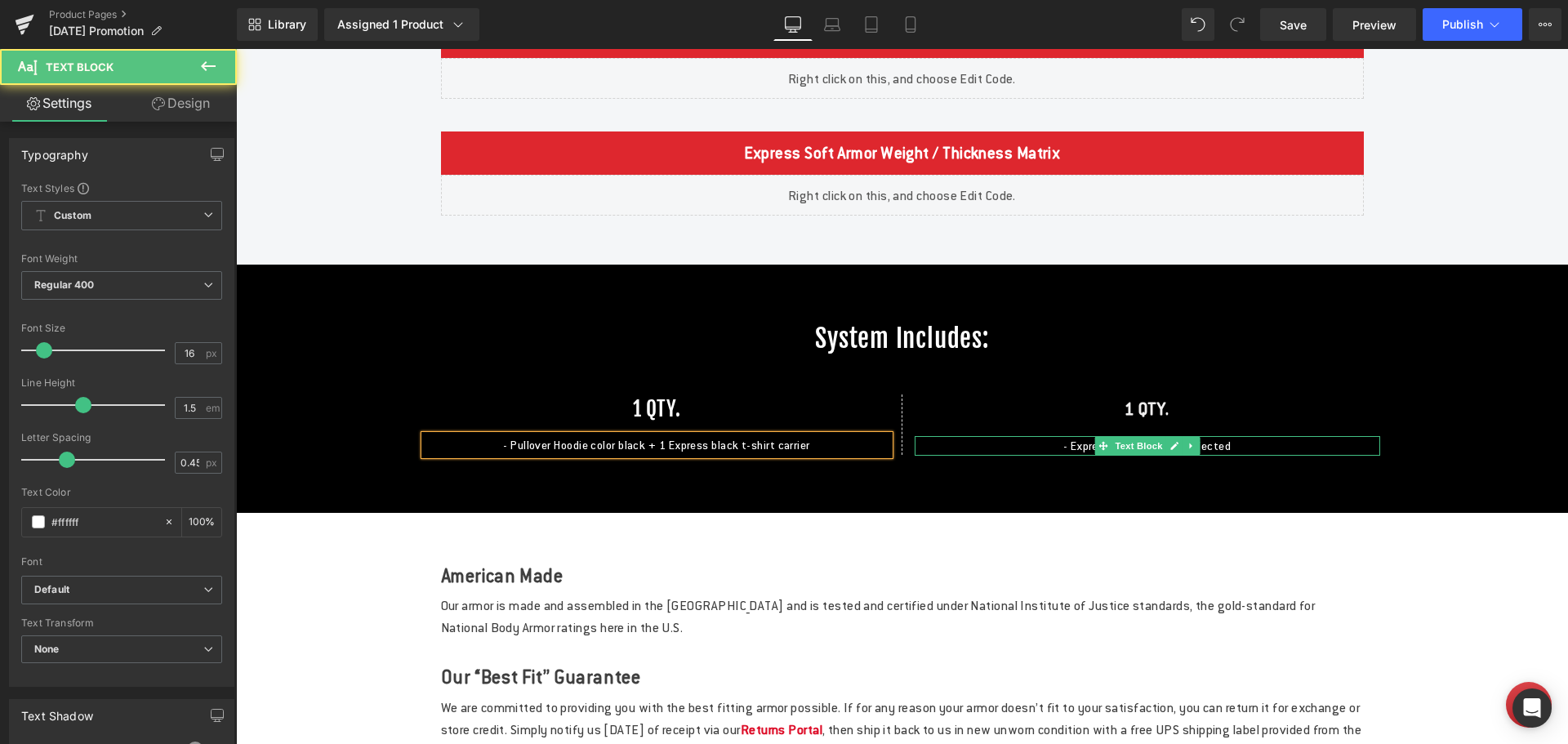
click at [1064, 453] on span "- Express Soft Armor as Selected" at bounding box center [1146, 446] width 167 height 15
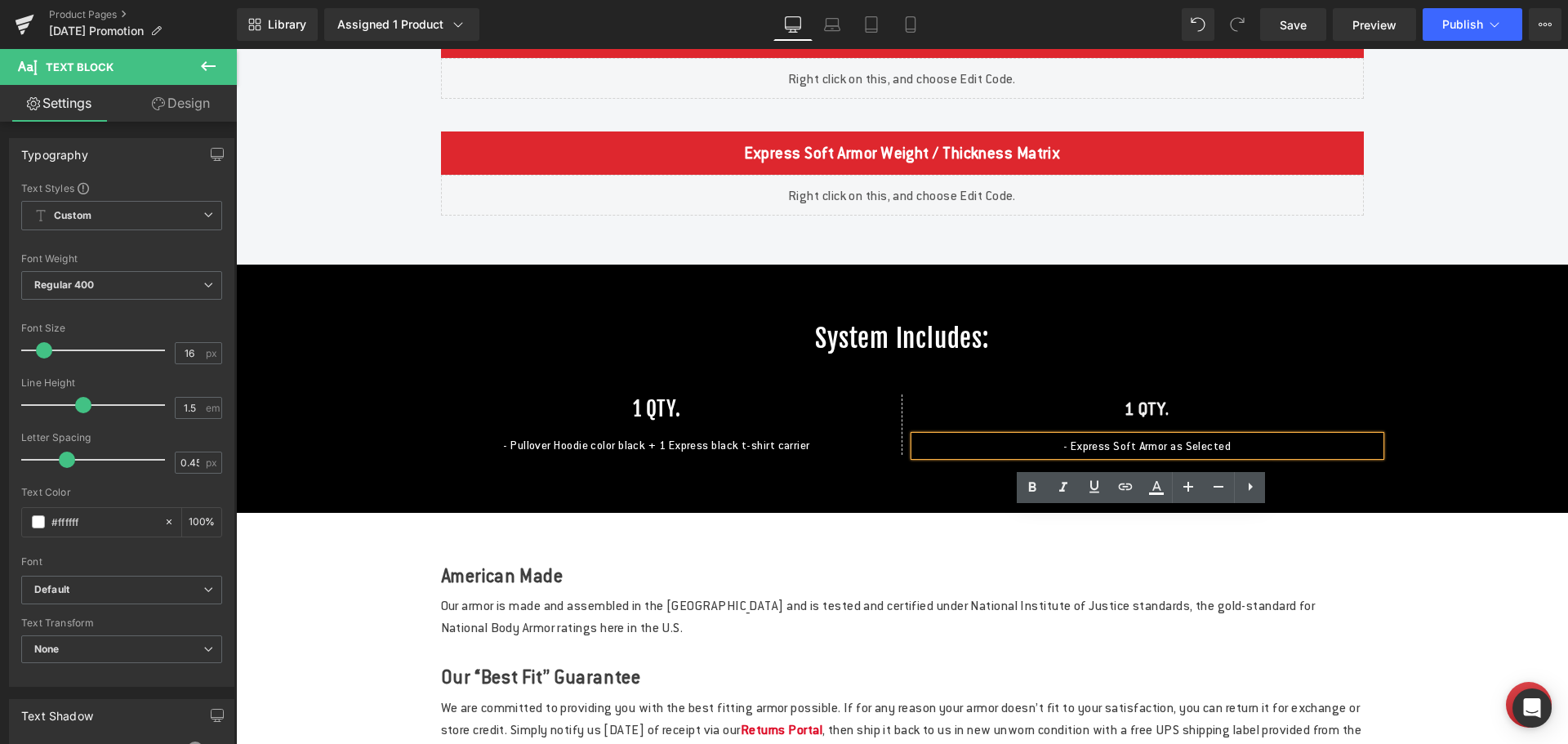
click at [1246, 455] on p "- Express Soft Armor as Selected" at bounding box center [1147, 445] width 466 height 20
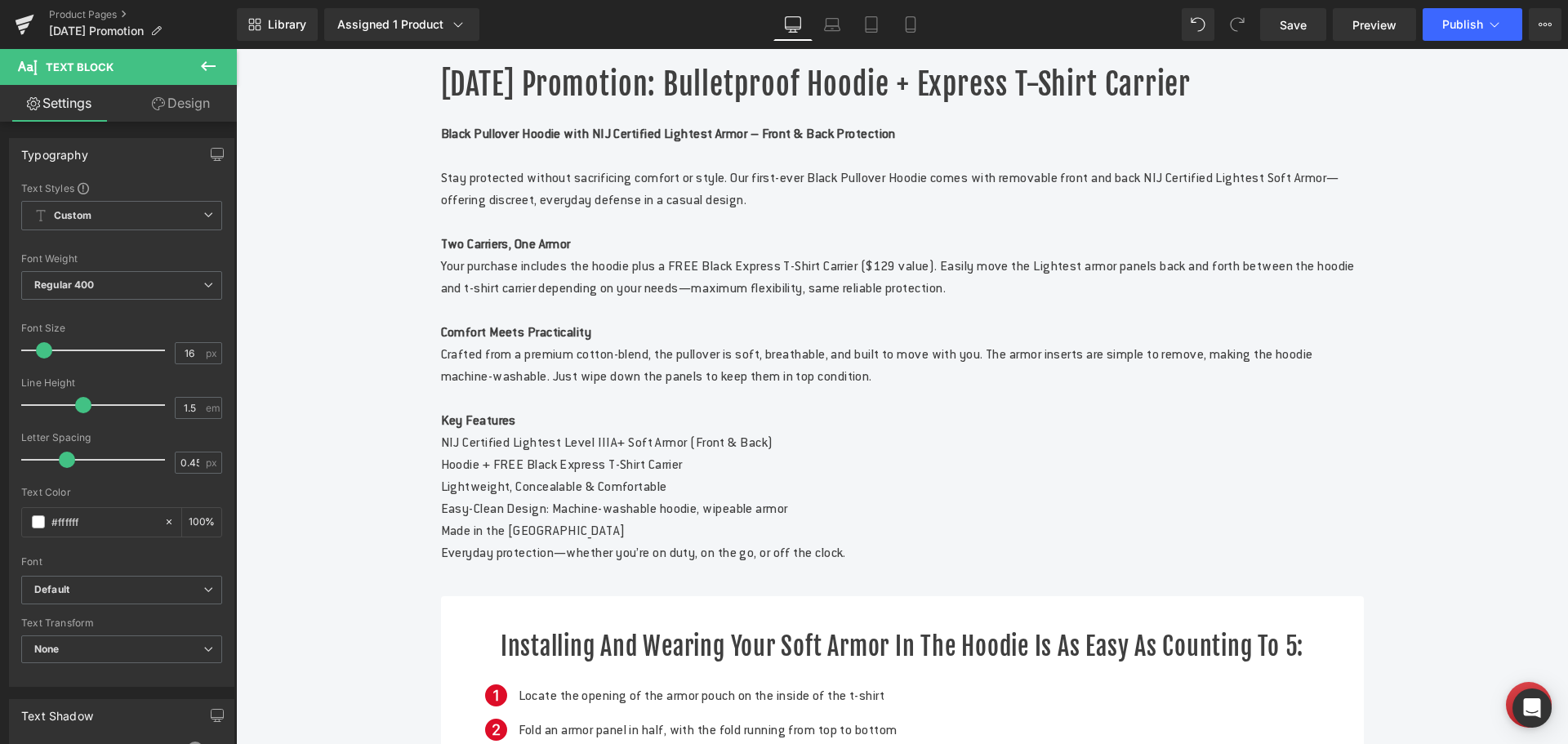
scroll to position [735, 0]
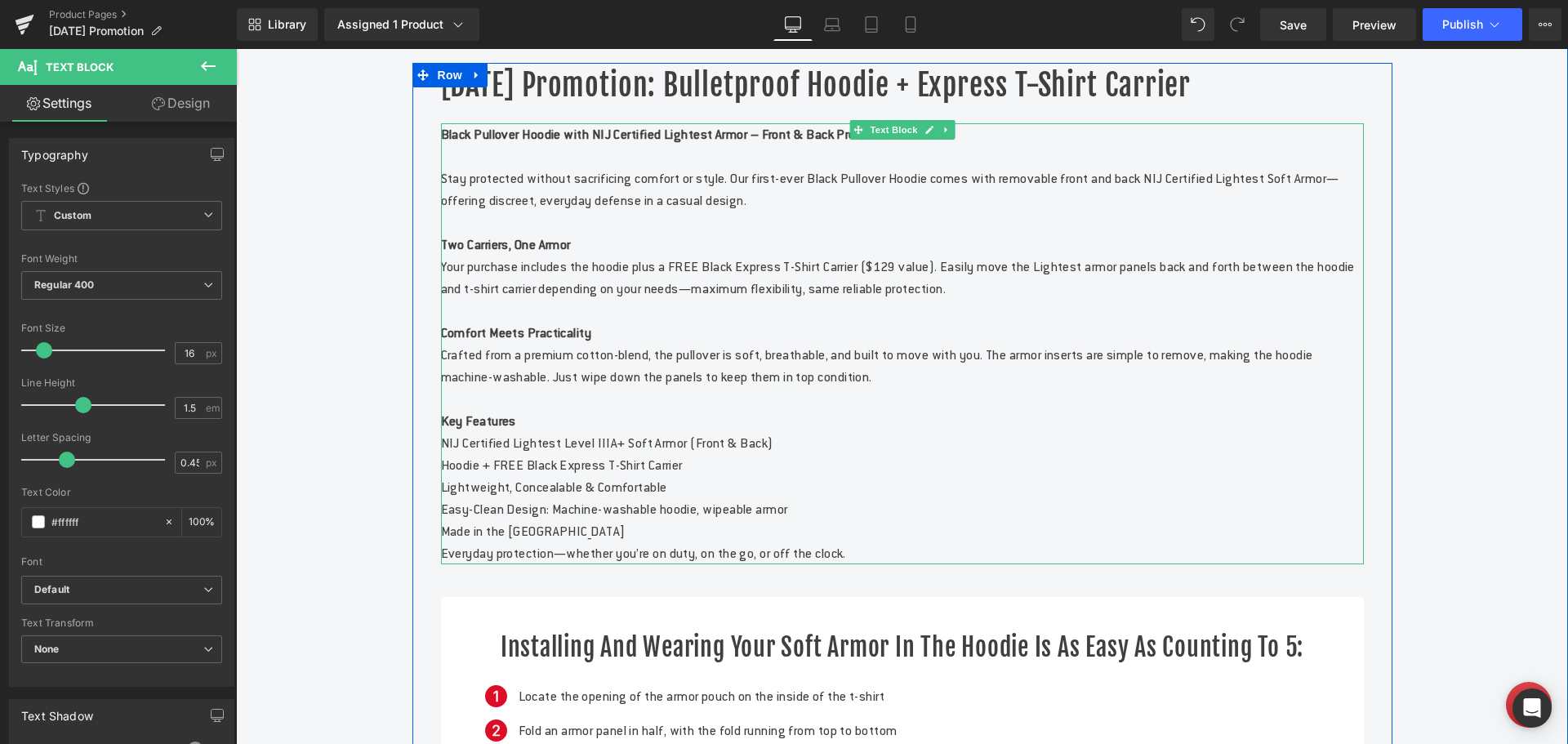
click at [1132, 344] on p "Comfort Meets Practicality" at bounding box center [902, 333] width 923 height 22
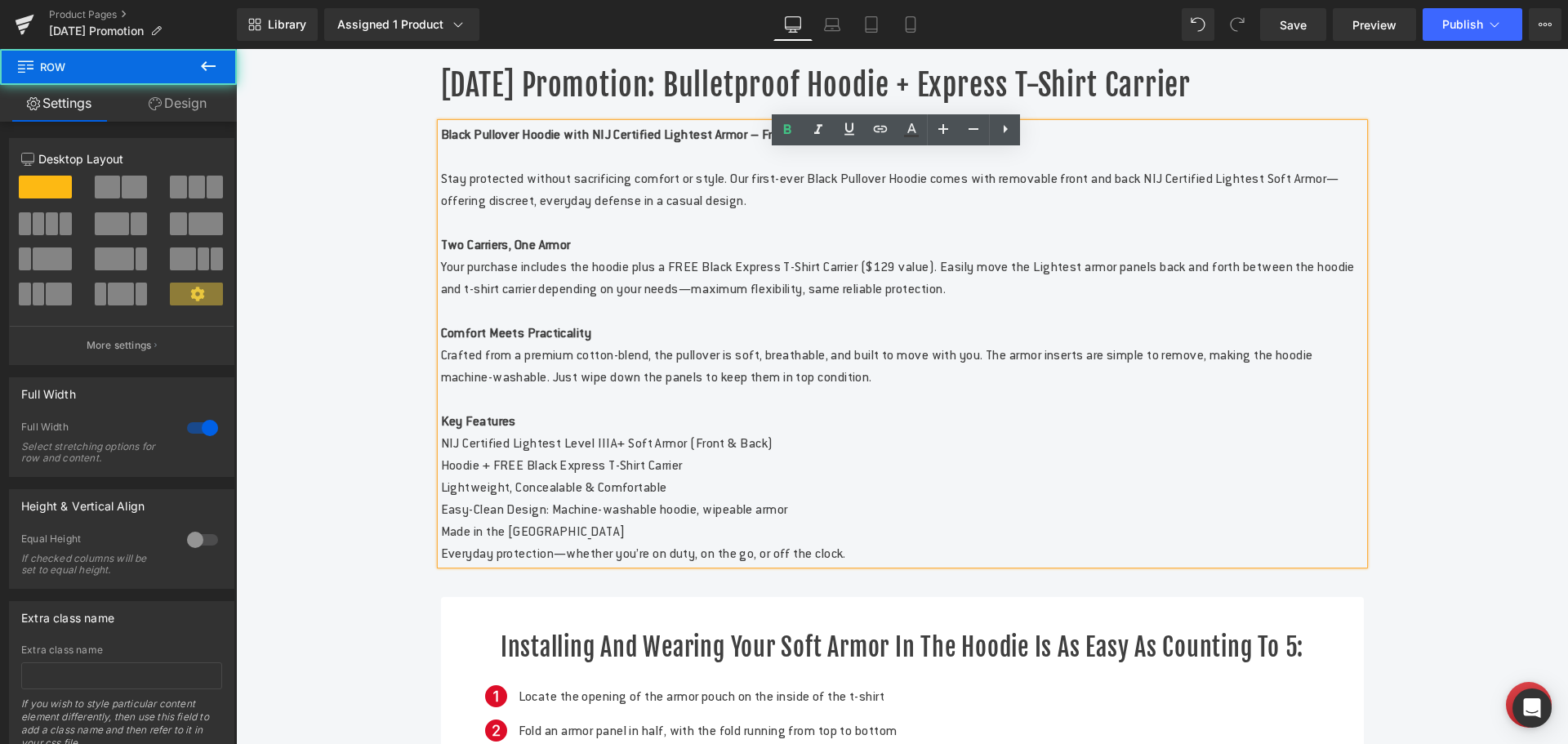
click at [1418, 348] on div "[DATE] Promotion: Bulletproof Hoodie + Express T-Shirt Carrier Heading Black Pu…" at bounding box center [901, 482] width 1332 height 840
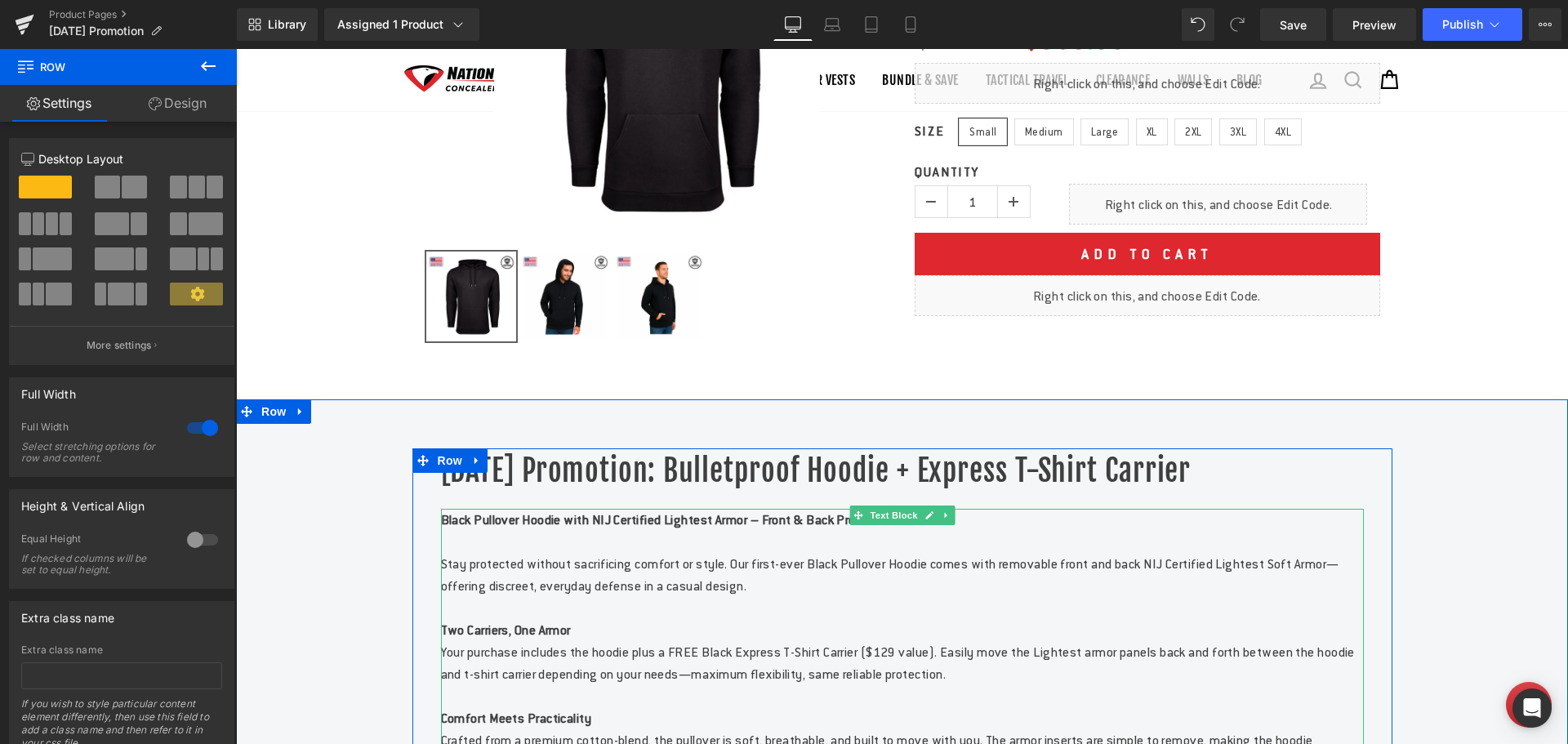
scroll to position [326, 0]
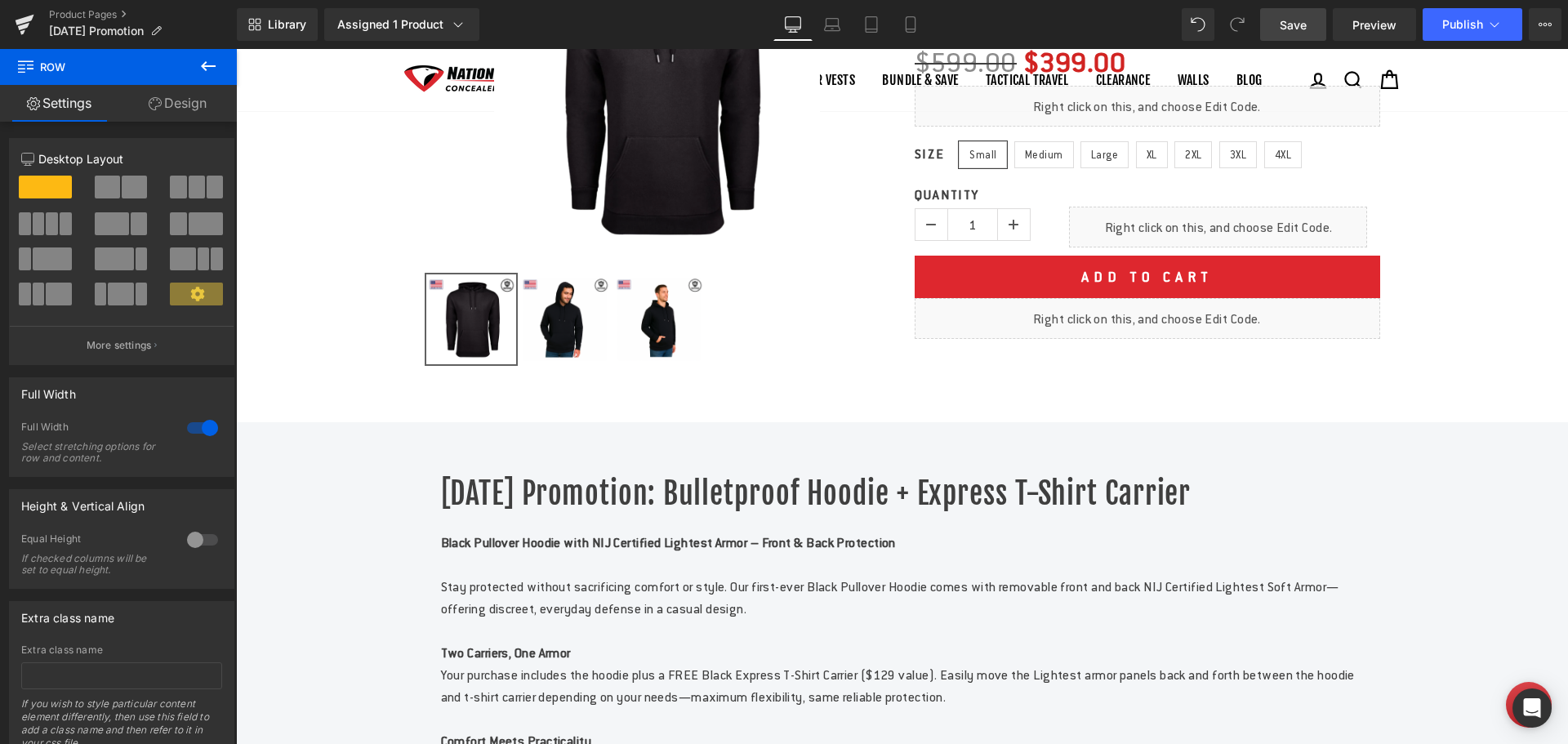
click at [1285, 20] on span "Save" at bounding box center [1293, 24] width 27 height 17
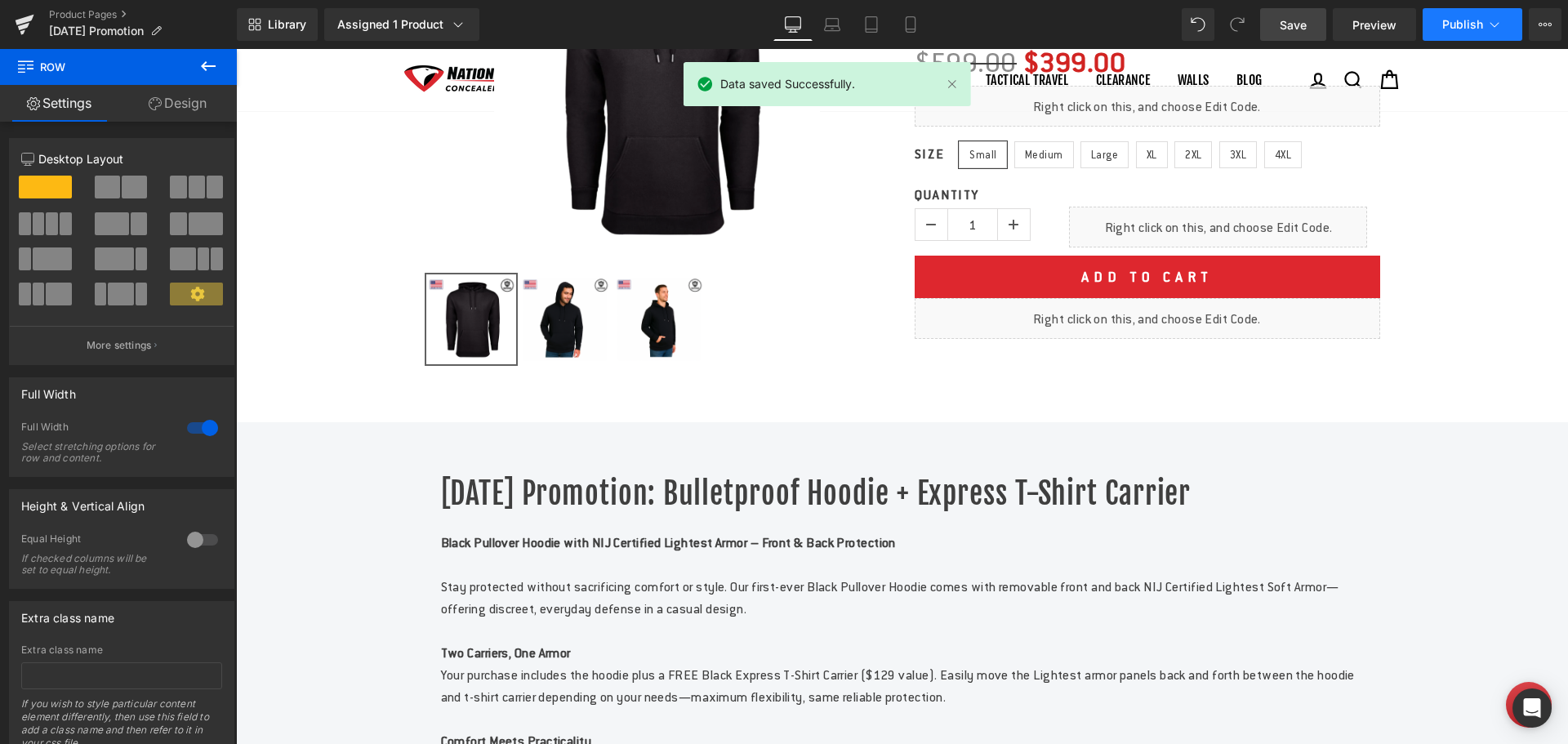
click at [1438, 23] on button "Publish" at bounding box center [1473, 24] width 100 height 33
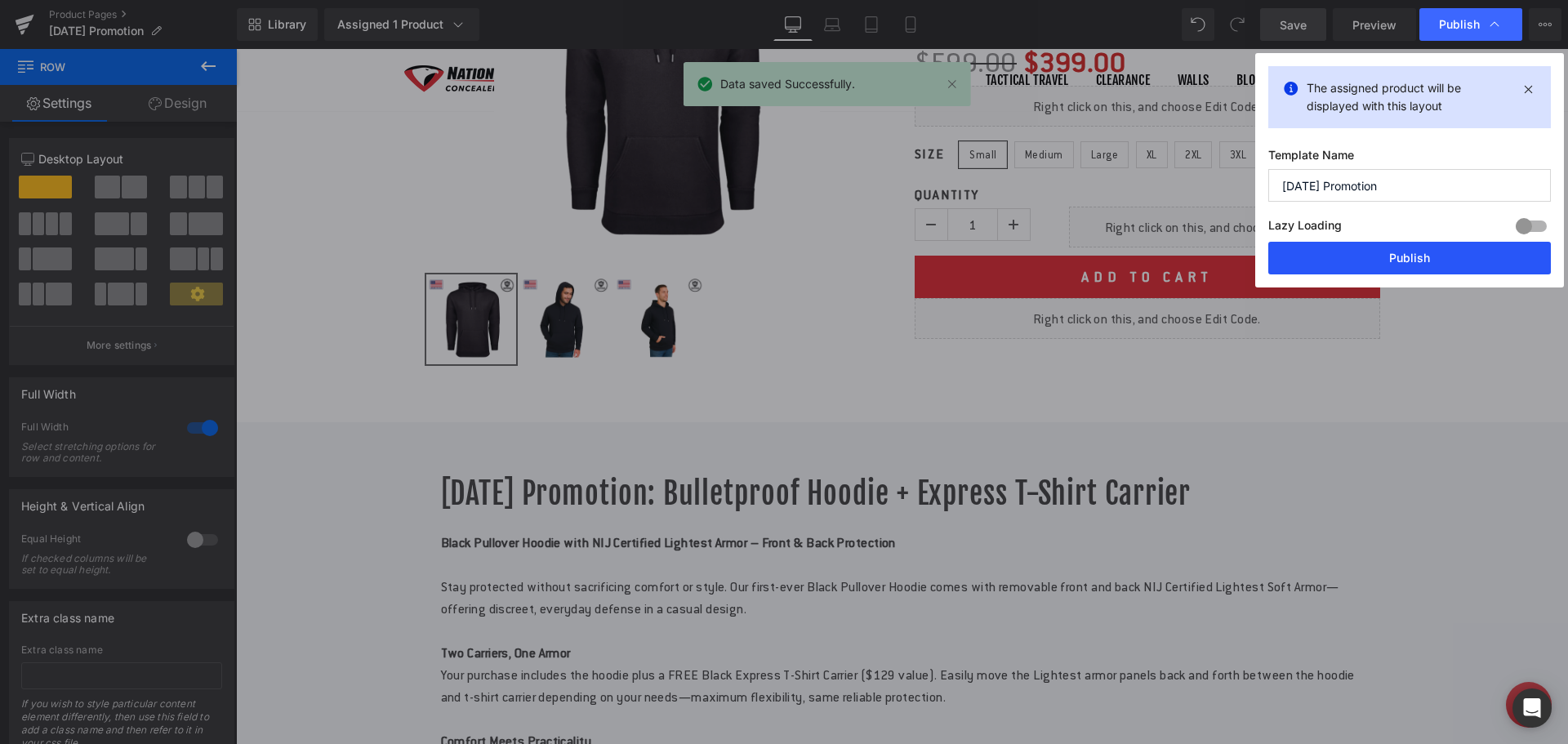
click at [1405, 254] on button "Publish" at bounding box center [1410, 258] width 282 height 33
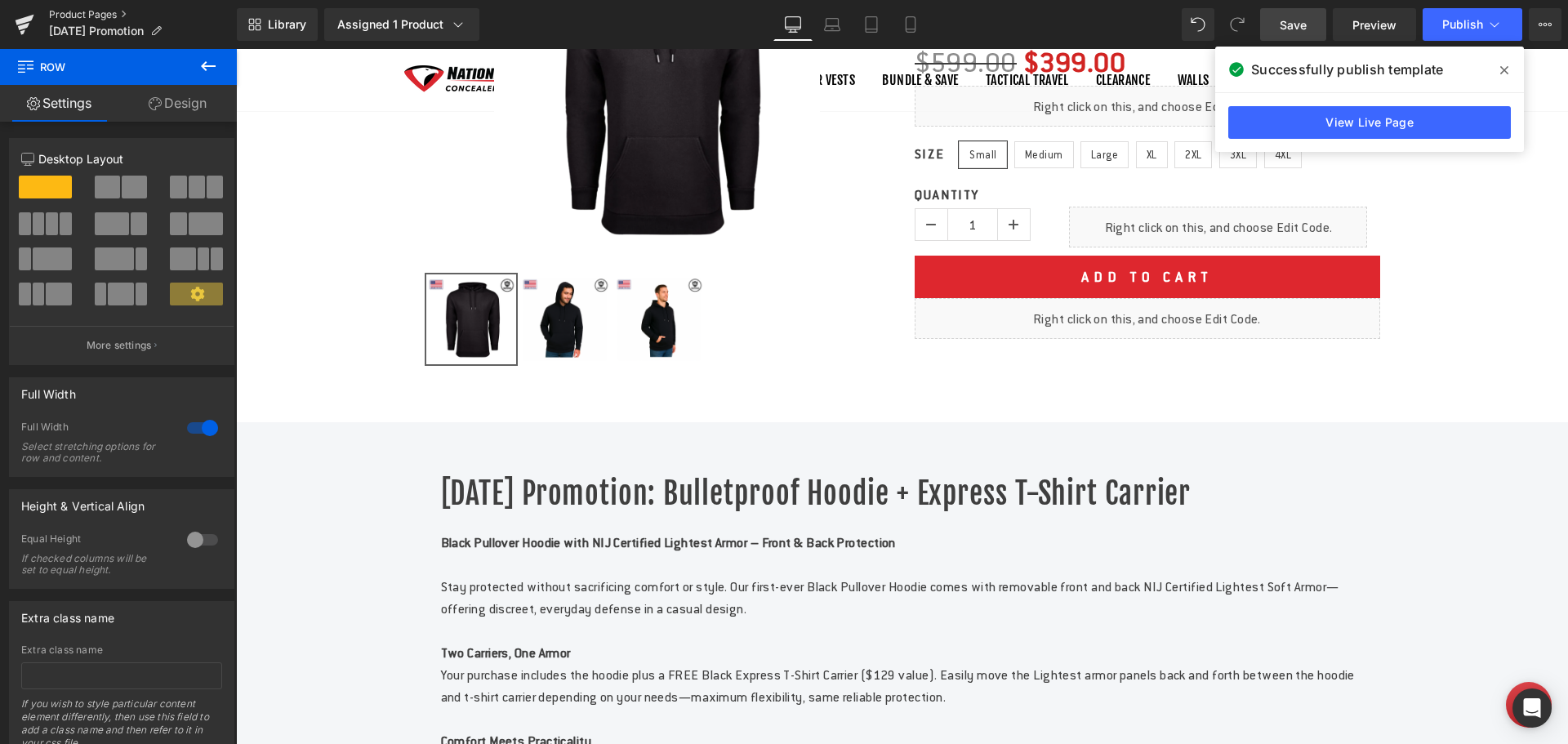
click at [89, 15] on link "Product Pages" at bounding box center [142, 15] width 188 height 13
